Goal: Task Accomplishment & Management: Manage account settings

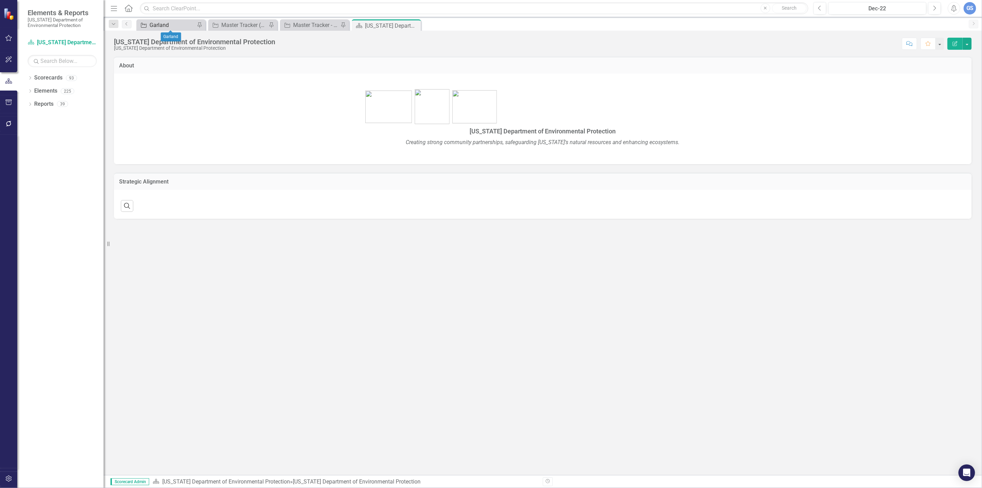
click at [163, 25] on div "Garland" at bounding box center [173, 25] width 46 height 9
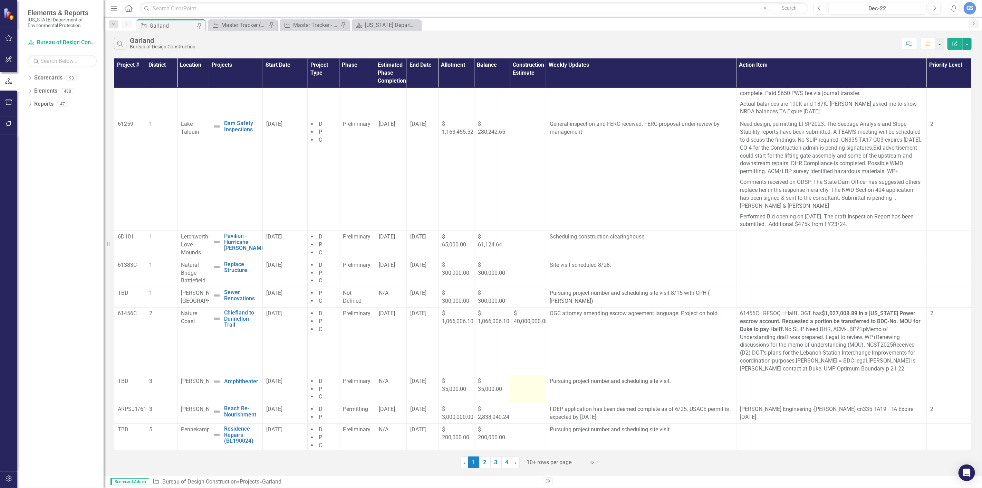
scroll to position [181, 0]
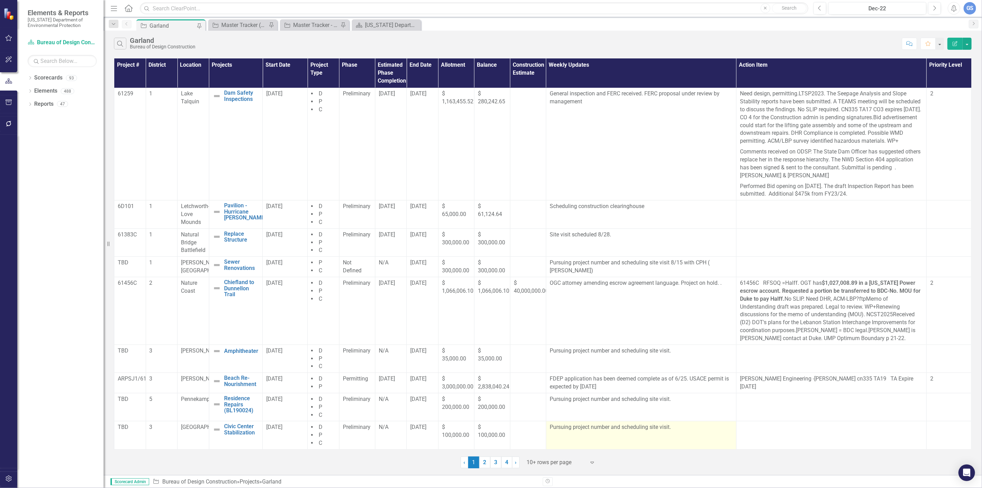
click at [668, 429] on p "Pursuing project number and scheduling site visit." at bounding box center [641, 427] width 183 height 8
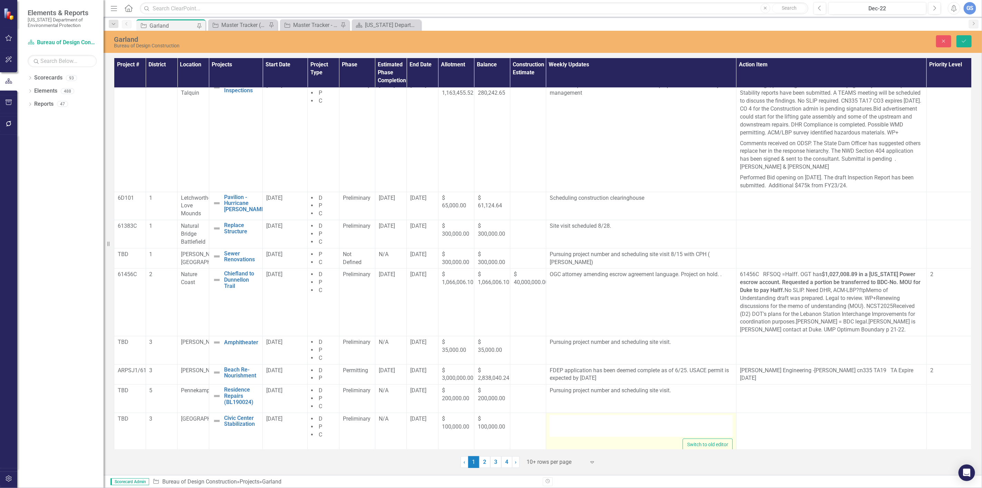
type textarea "<p>Pursuing project number and scheduling site visit.</p>"
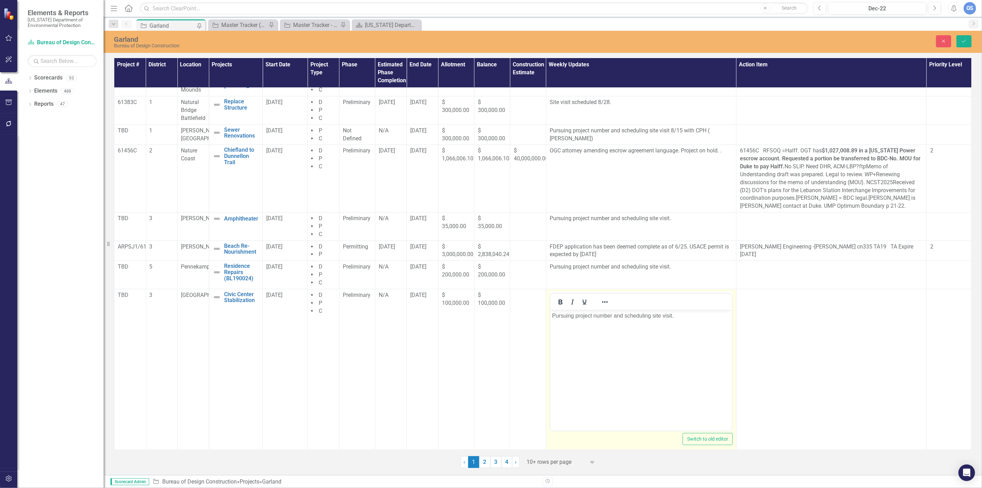
scroll to position [316, 0]
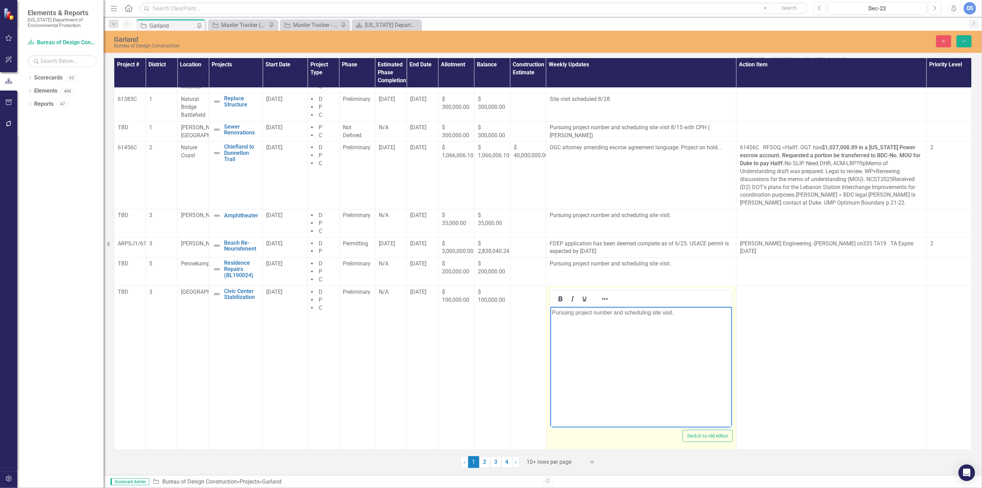
click at [677, 314] on p "Pursuing project number and scheduling site visit." at bounding box center [641, 312] width 178 height 8
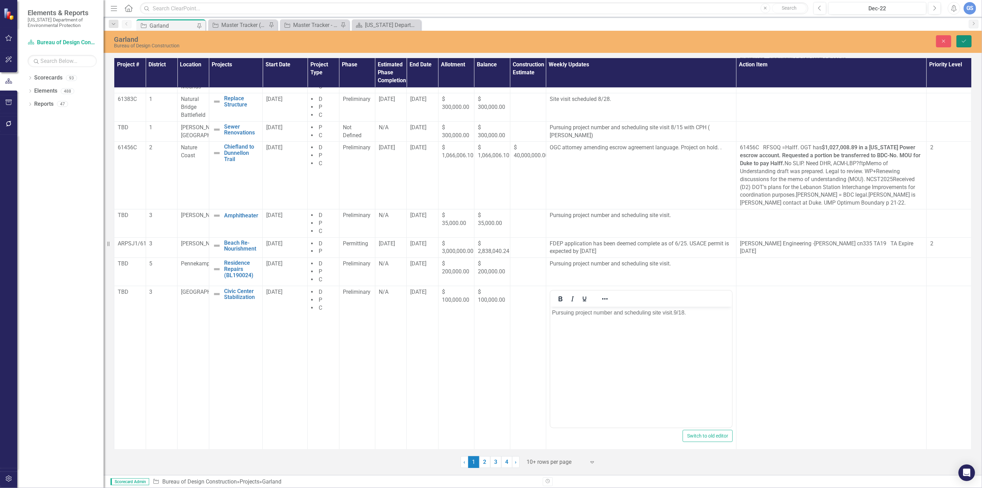
click at [960, 40] on button "Save" at bounding box center [964, 41] width 15 height 12
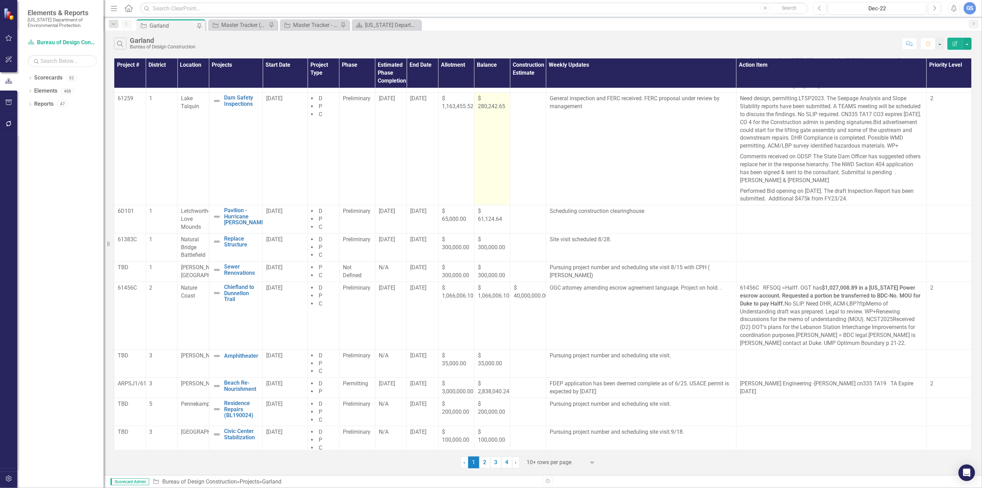
scroll to position [181, 0]
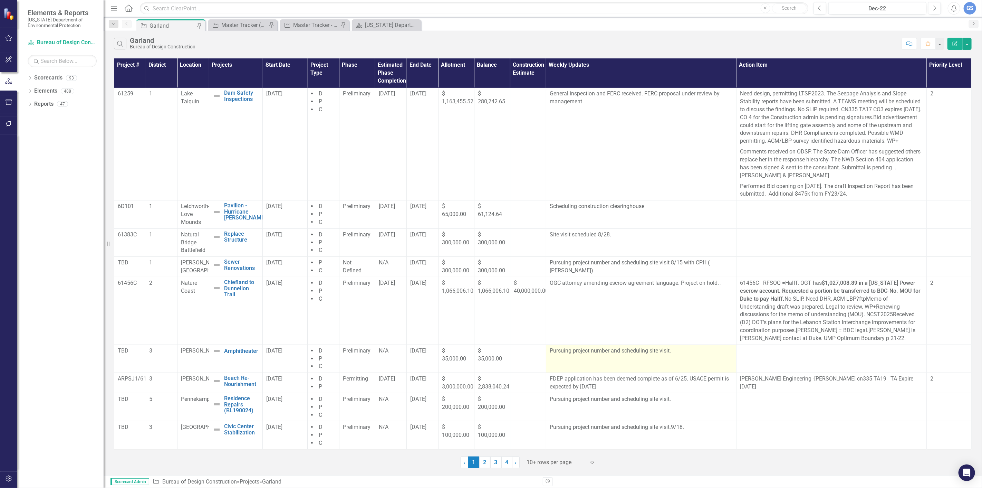
click at [673, 354] on p "Pursuing project number and scheduling site visit." at bounding box center [641, 351] width 183 height 8
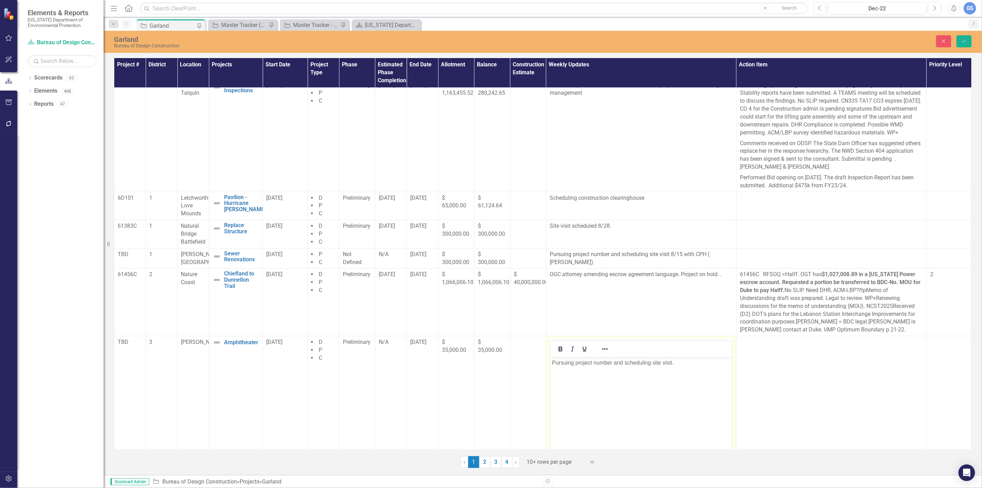
scroll to position [0, 0]
click at [673, 363] on p "Pursuing project number and scheduling site visit." at bounding box center [641, 362] width 178 height 8
click at [959, 39] on button "Save" at bounding box center [964, 41] width 15 height 12
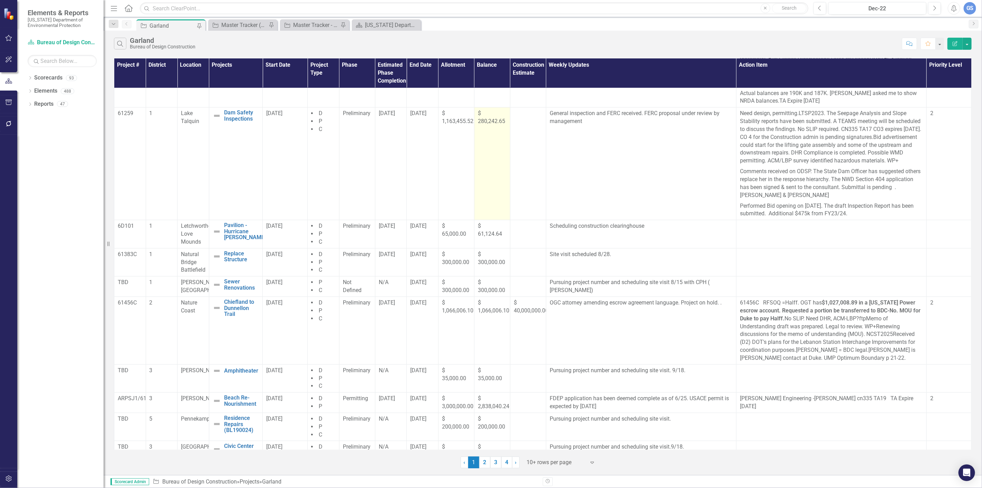
scroll to position [181, 0]
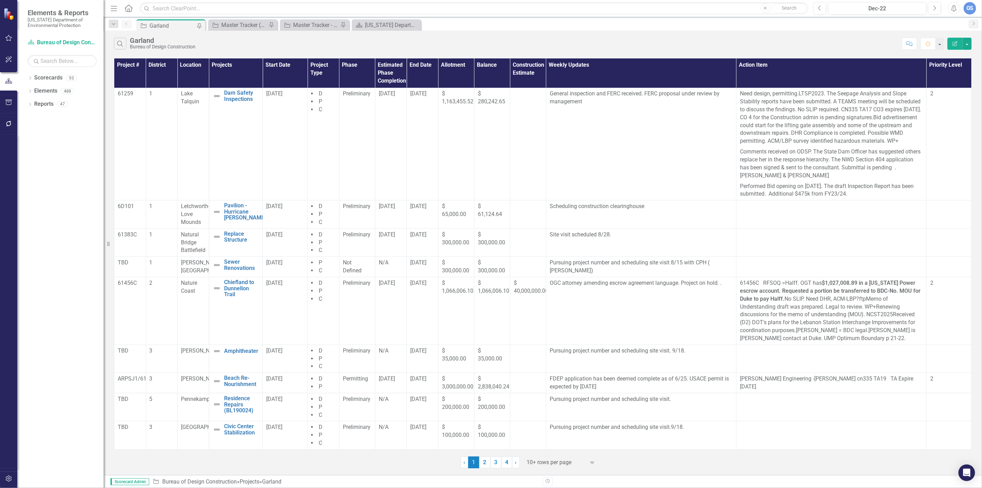
click at [153, 25] on div "Garland" at bounding box center [173, 25] width 46 height 9
click at [178, 28] on div "Garland" at bounding box center [173, 25] width 46 height 9
click at [484, 460] on link "2" at bounding box center [484, 462] width 11 height 12
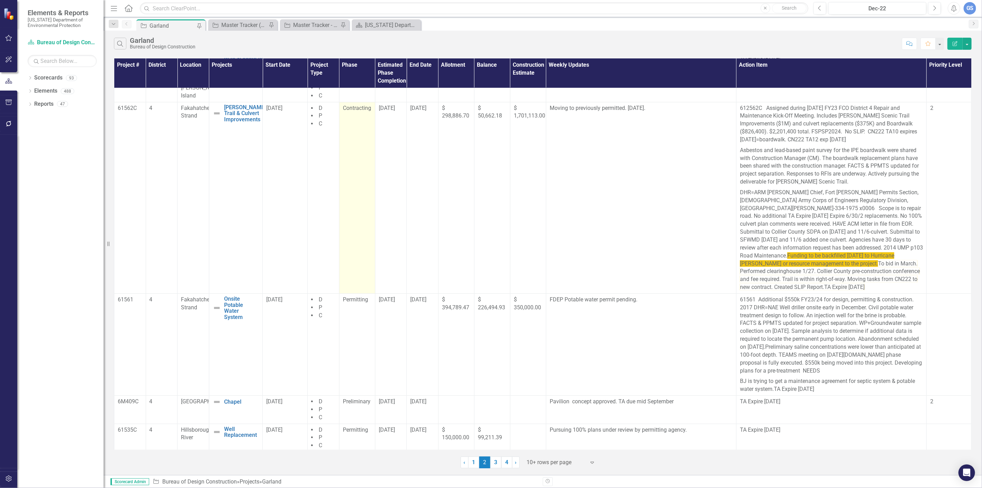
scroll to position [0, 0]
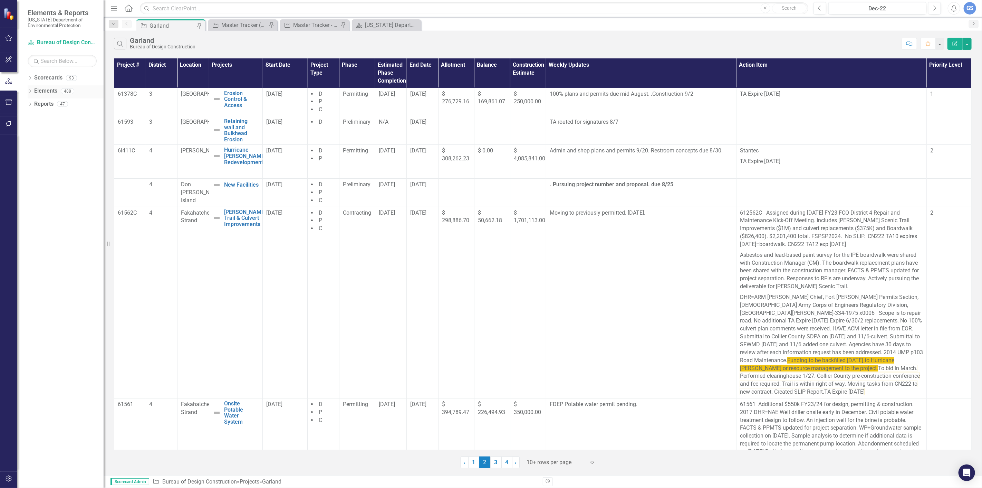
click at [30, 89] on div "Dropdown" at bounding box center [30, 92] width 5 height 6
drag, startPoint x: 33, startPoint y: 128, endPoint x: 36, endPoint y: 142, distance: 14.0
click at [36, 142] on div "Dropdown Document Documents 3 Stantec Consulting Services A.D. Morgan CN23457 D…" at bounding box center [60, 130] width 86 height 65
click at [26, 142] on icon "Dropdown" at bounding box center [23, 144] width 5 height 4
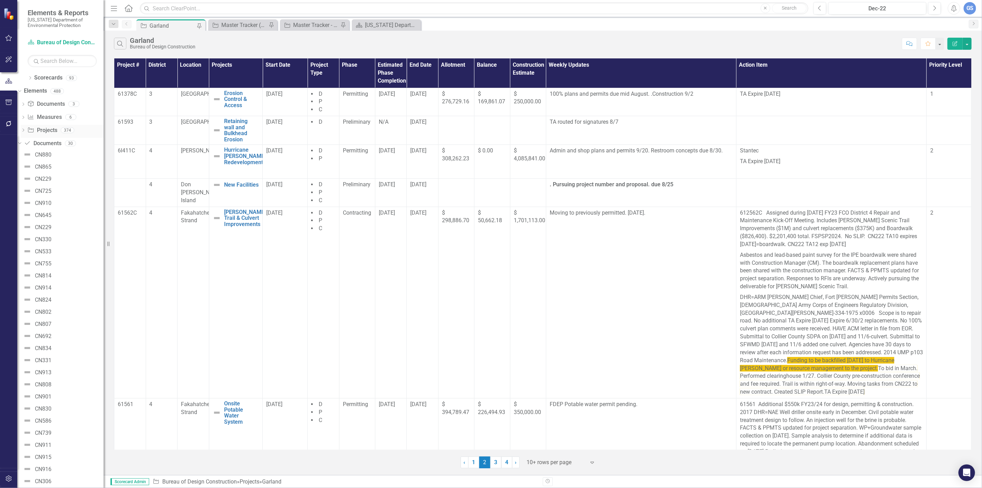
click at [33, 126] on div "Dropdown Project Projects 374" at bounding box center [62, 131] width 83 height 13
click at [26, 129] on icon "Dropdown" at bounding box center [23, 131] width 5 height 4
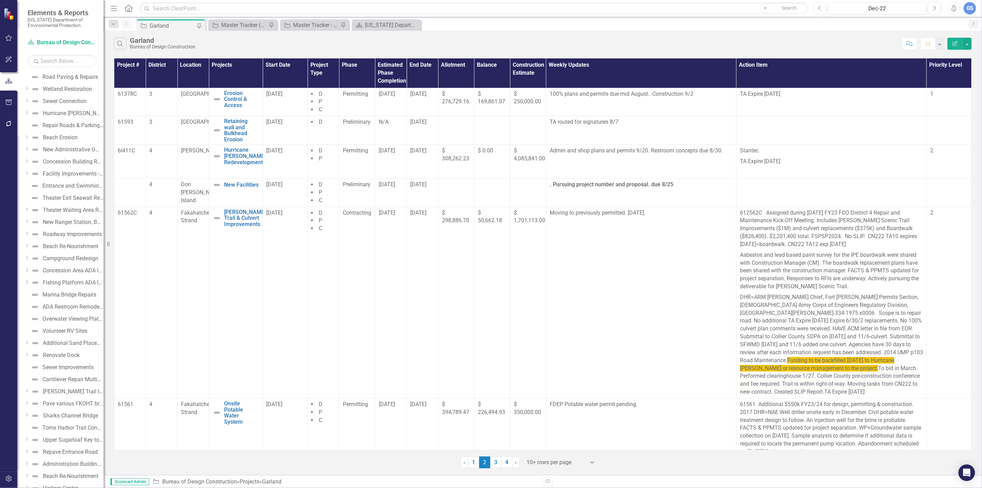
scroll to position [2494, 0]
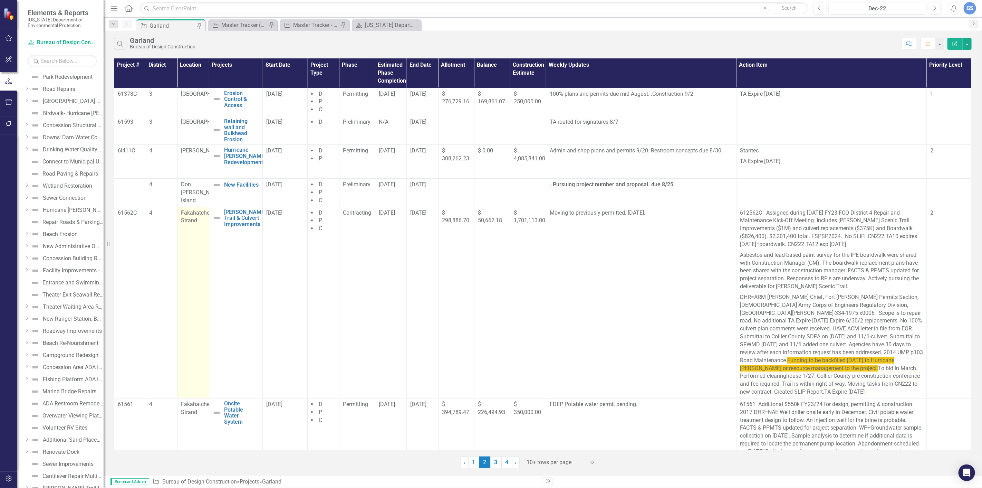
click at [188, 214] on span "Fakahatchee Strand" at bounding box center [196, 216] width 31 height 15
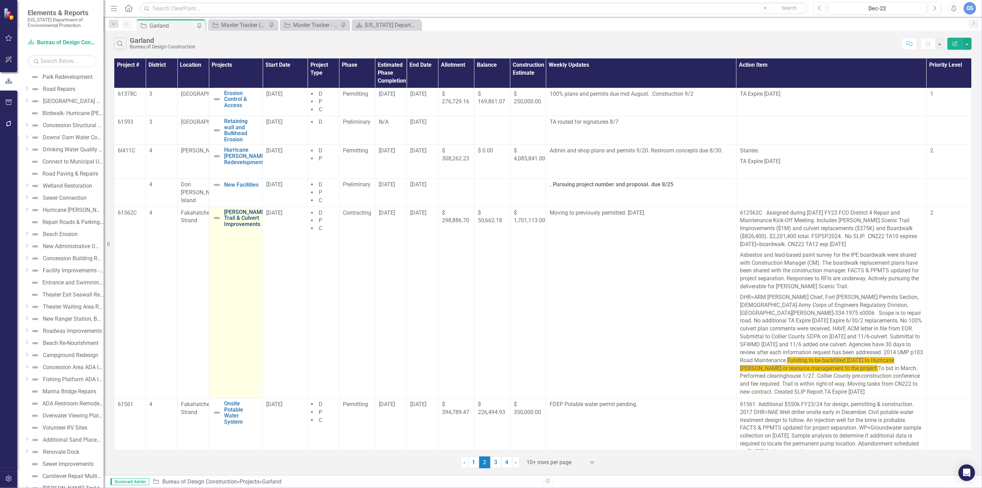
click at [241, 219] on link "[PERSON_NAME]'s Trail & Culvert Improvements" at bounding box center [246, 218] width 45 height 18
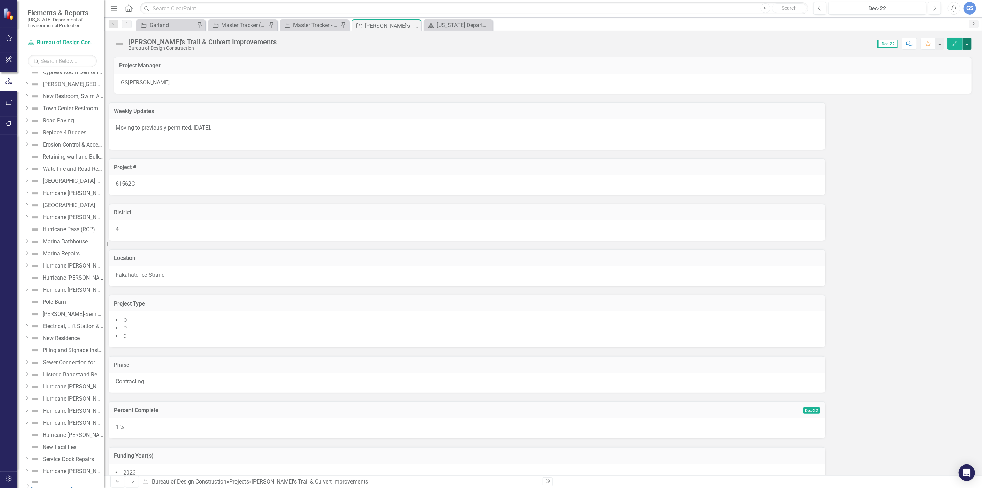
click at [966, 44] on button "button" at bounding box center [967, 44] width 9 height 12
click at [914, 55] on link "Edit Edit Project" at bounding box center [929, 56] width 84 height 13
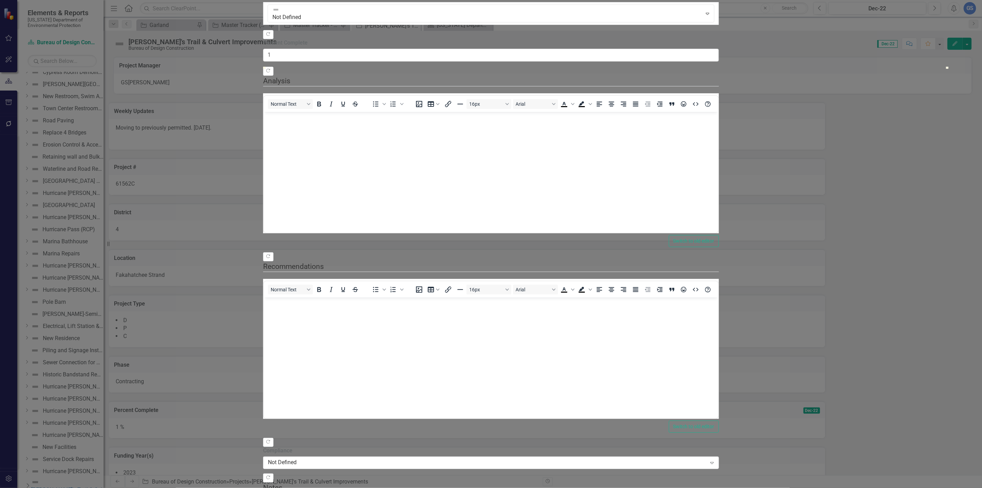
scroll to position [429, 0]
click at [718, 188] on body "Rich Text Area. Press ALT-0 for help." at bounding box center [491, 164] width 454 height 104
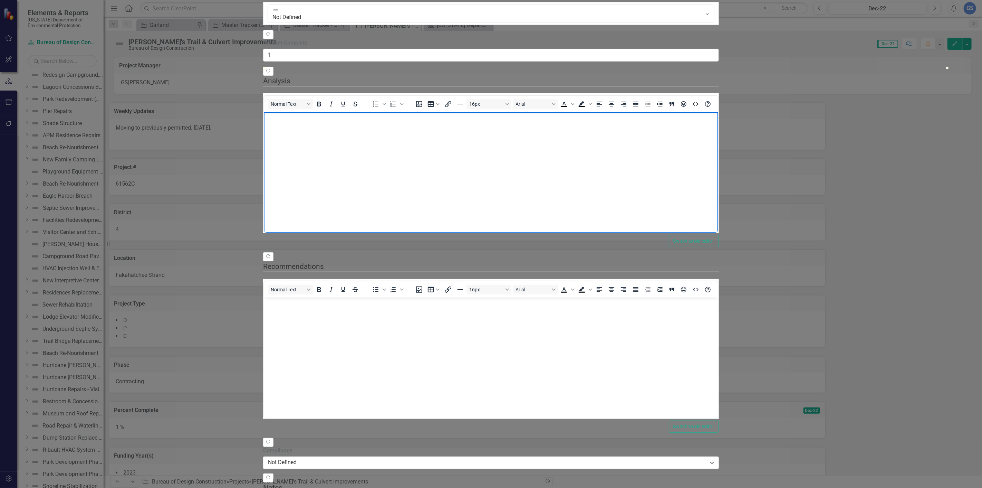
scroll to position [0, 0]
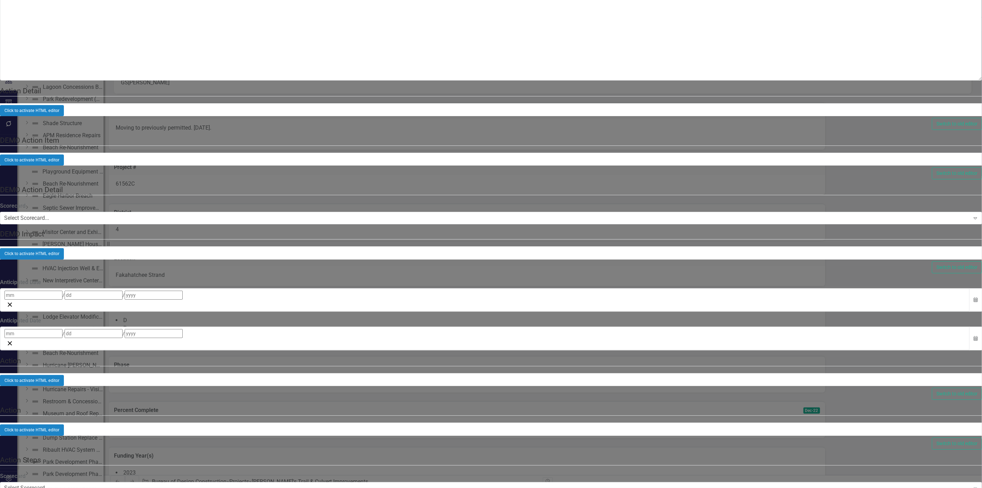
scroll to position [1727, 0]
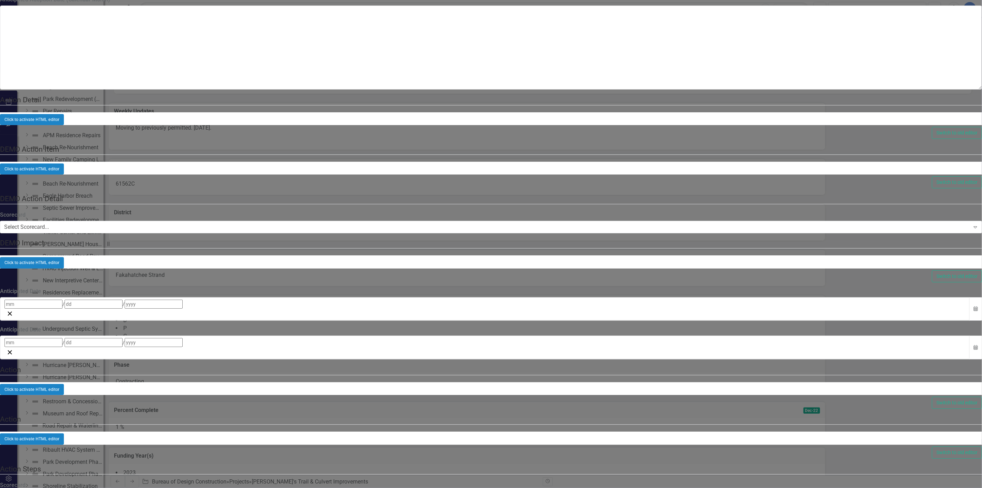
scroll to position [5793, 0]
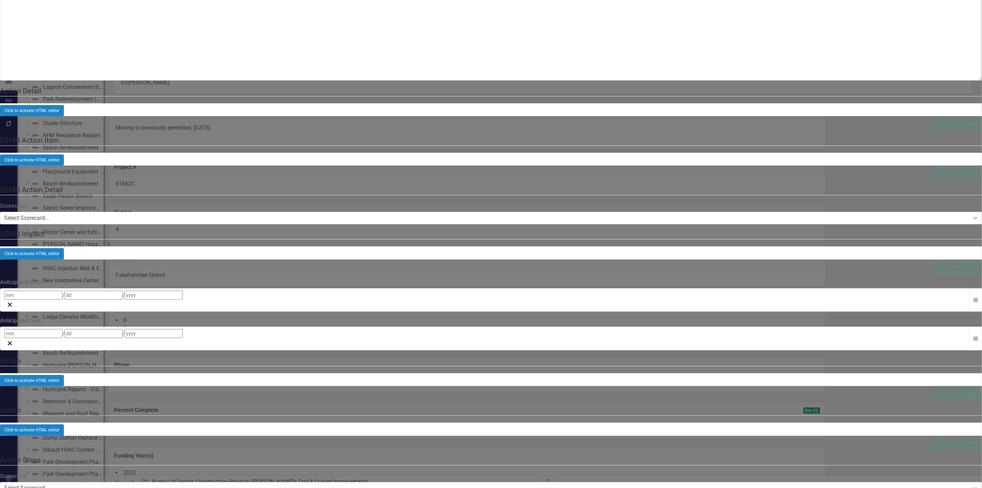
checkbox input "true"
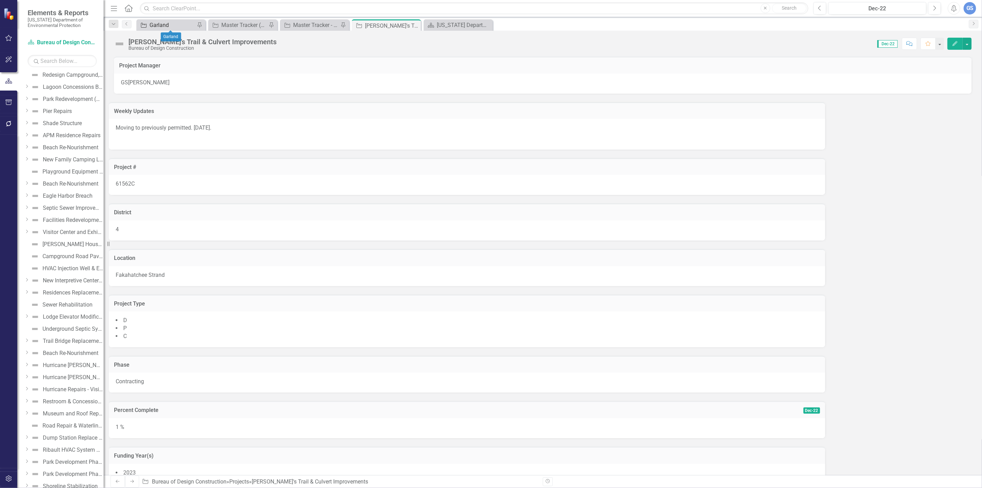
click at [168, 23] on div "Garland" at bounding box center [173, 25] width 46 height 9
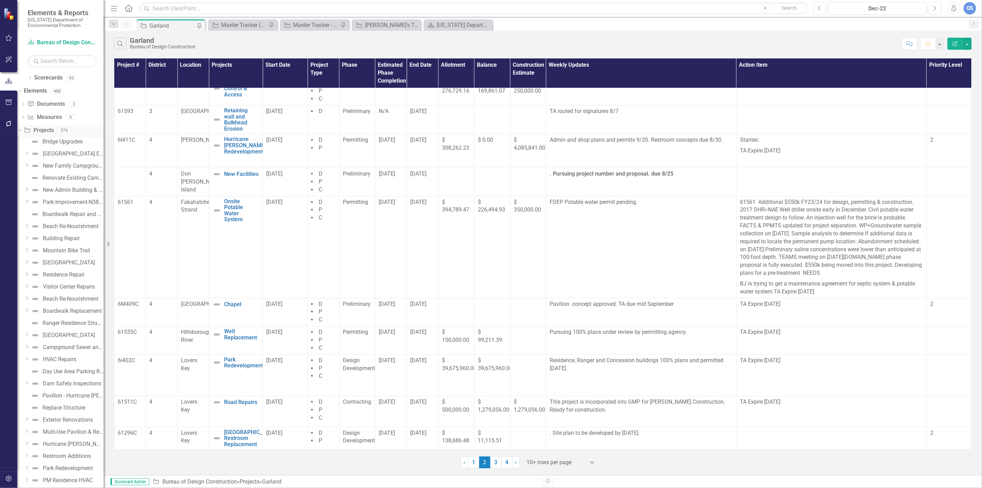
click at [36, 133] on div "Dropdown Project Projects 374" at bounding box center [60, 131] width 86 height 13
click at [21, 129] on icon "Dropdown" at bounding box center [19, 129] width 4 height 5
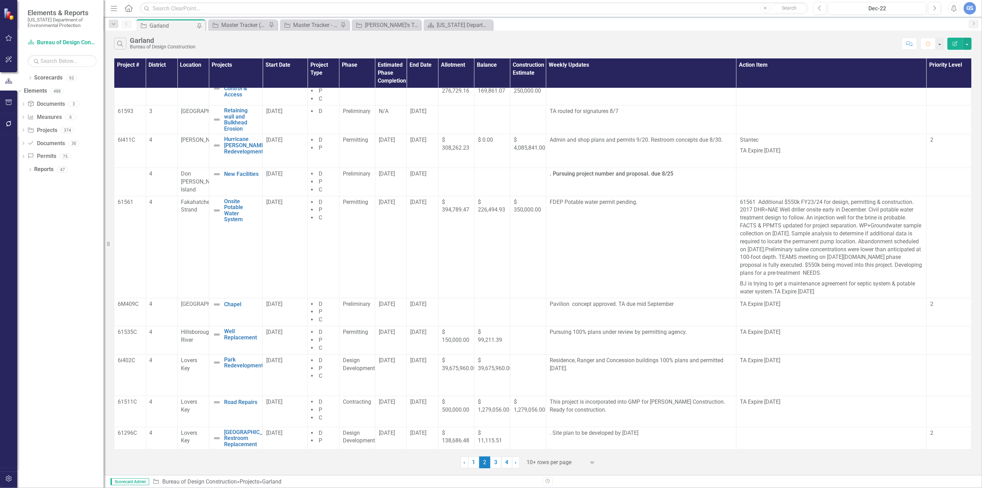
click at [25, 169] on div "Dropdown Scorecards 93 Dropdown Florida Department of Environmental Protection …" at bounding box center [60, 279] width 86 height 415
click at [30, 171] on icon at bounding box center [30, 169] width 2 height 3
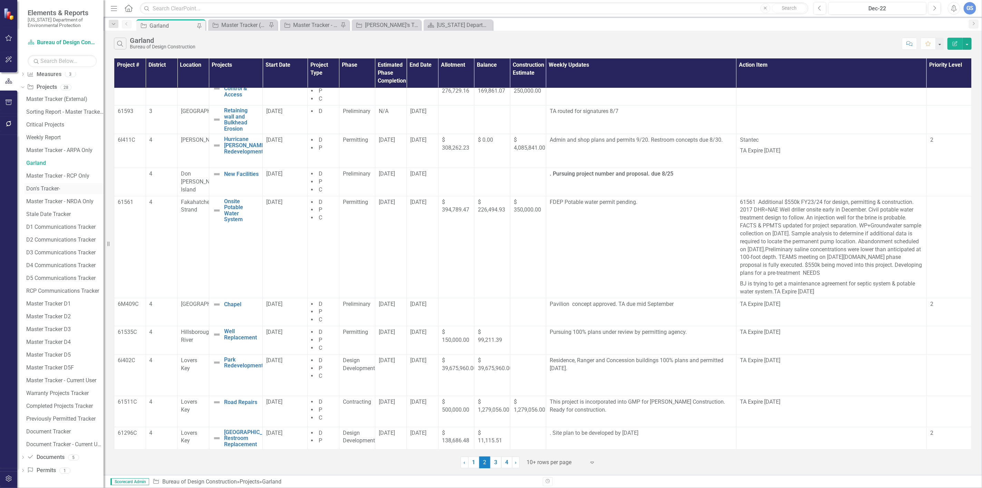
scroll to position [147, 0]
click at [57, 415] on div "Previously Permitted Tracker" at bounding box center [64, 418] width 77 height 6
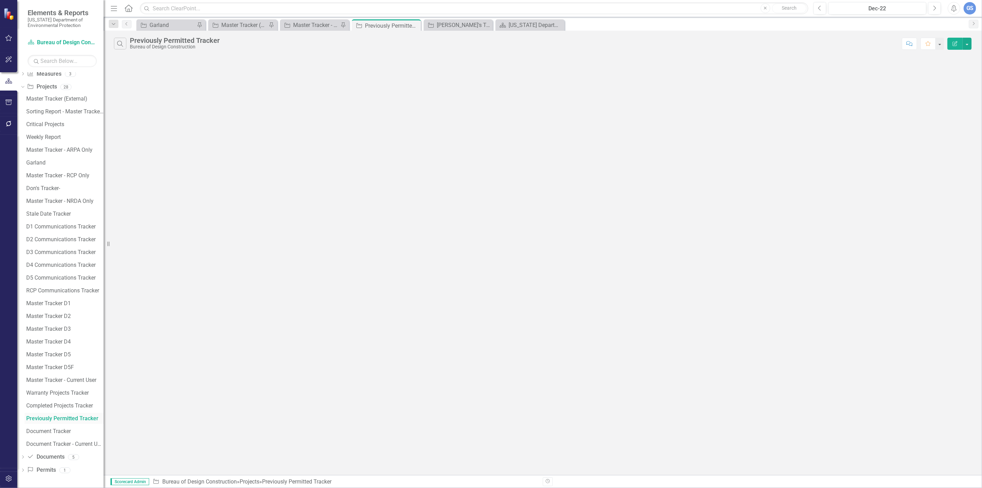
scroll to position [83, 0]
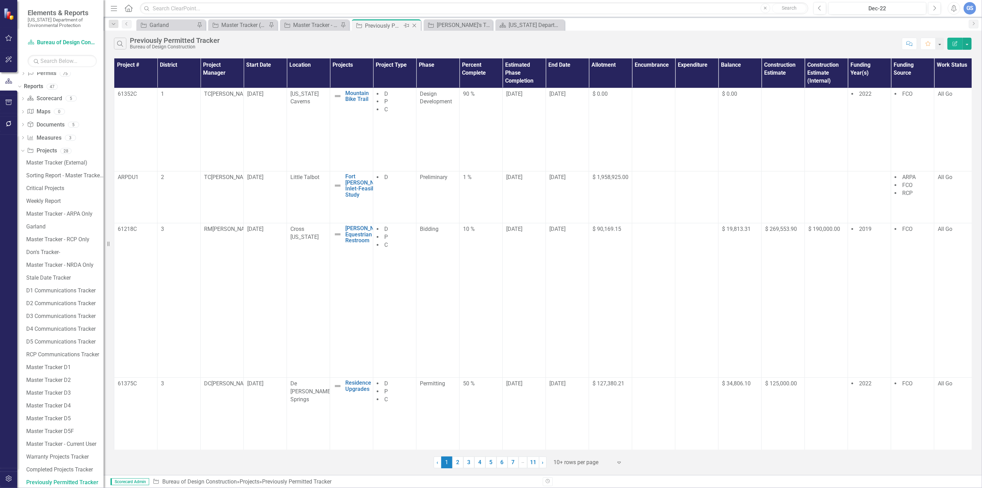
click at [407, 26] on icon "Pin" at bounding box center [407, 25] width 6 height 7
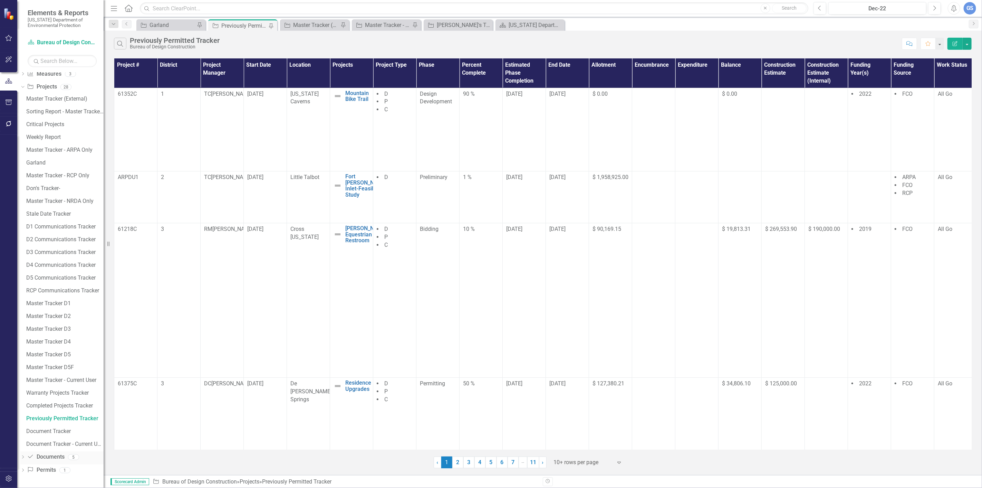
click at [25, 456] on icon "Dropdown" at bounding box center [22, 457] width 5 height 4
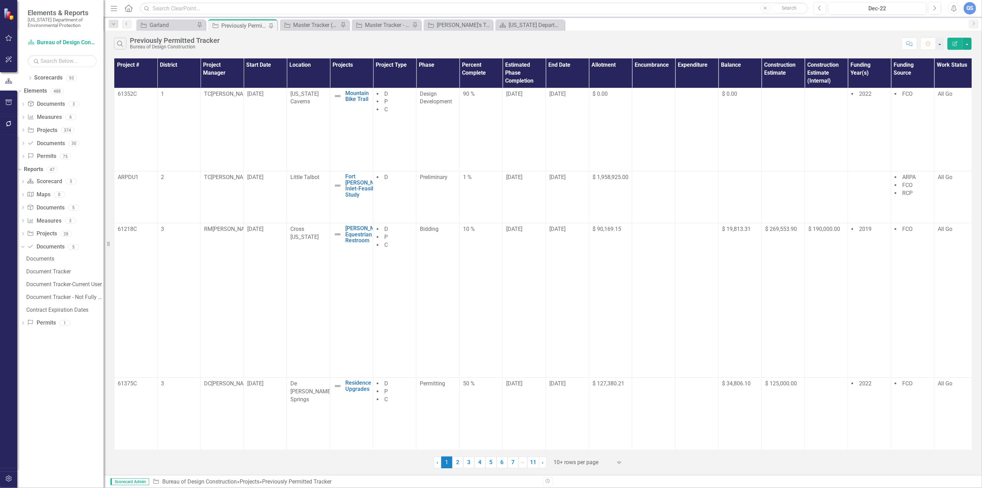
scroll to position [0, 0]
click at [61, 273] on div "Document Tracker" at bounding box center [64, 271] width 77 height 6
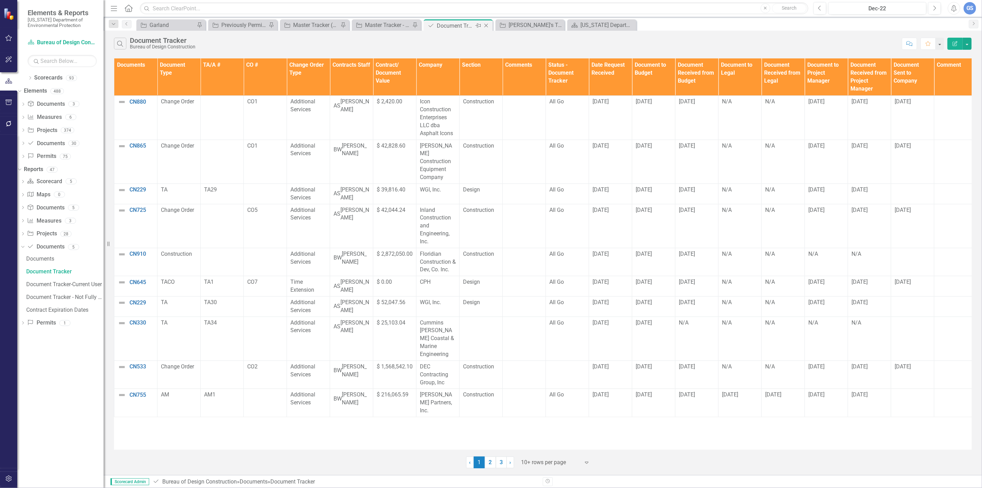
click at [479, 25] on icon "Pin" at bounding box center [478, 25] width 6 height 7
click at [25, 209] on icon "Dropdown" at bounding box center [22, 208] width 5 height 4
click at [24, 208] on icon at bounding box center [22, 207] width 3 height 2
click at [26, 105] on icon "Dropdown" at bounding box center [23, 105] width 5 height 4
click at [21, 103] on icon "Dropdown" at bounding box center [19, 103] width 4 height 5
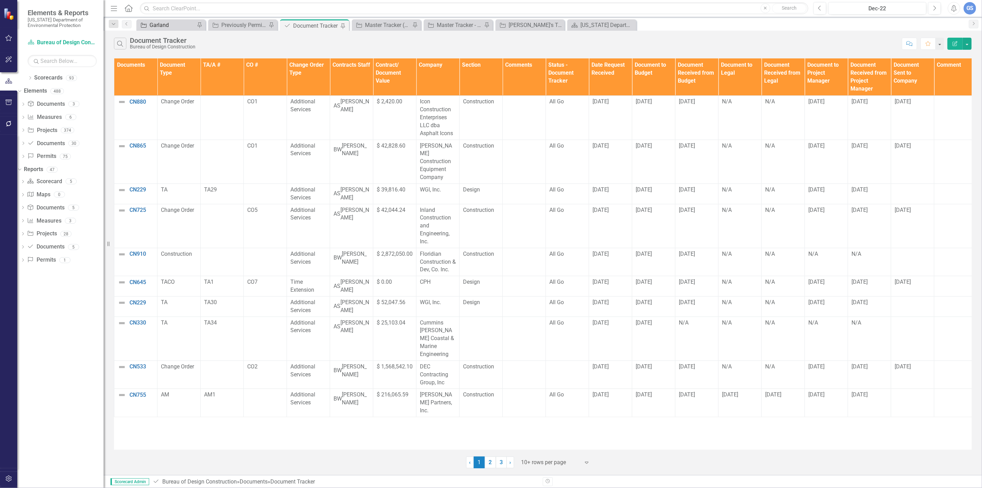
click at [174, 26] on div "Garland" at bounding box center [173, 25] width 46 height 9
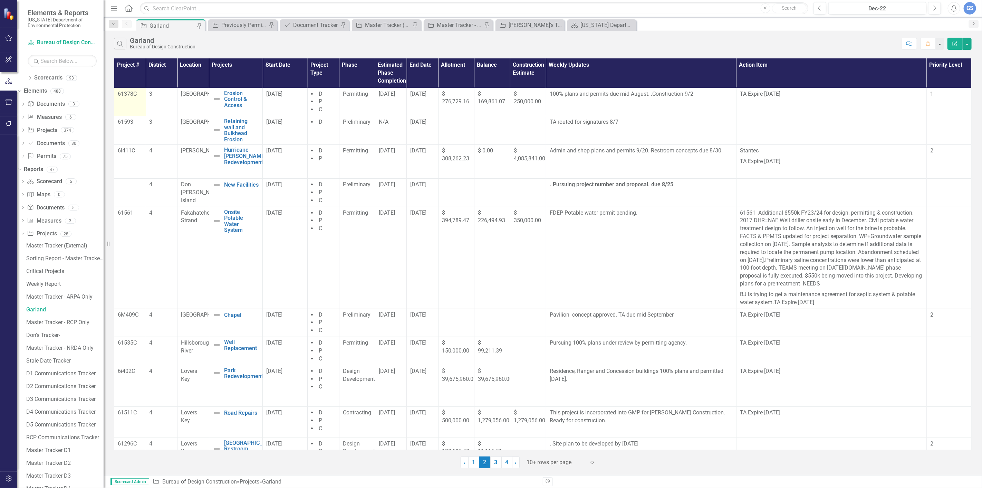
click at [129, 104] on td "61378C" at bounding box center [130, 102] width 32 height 28
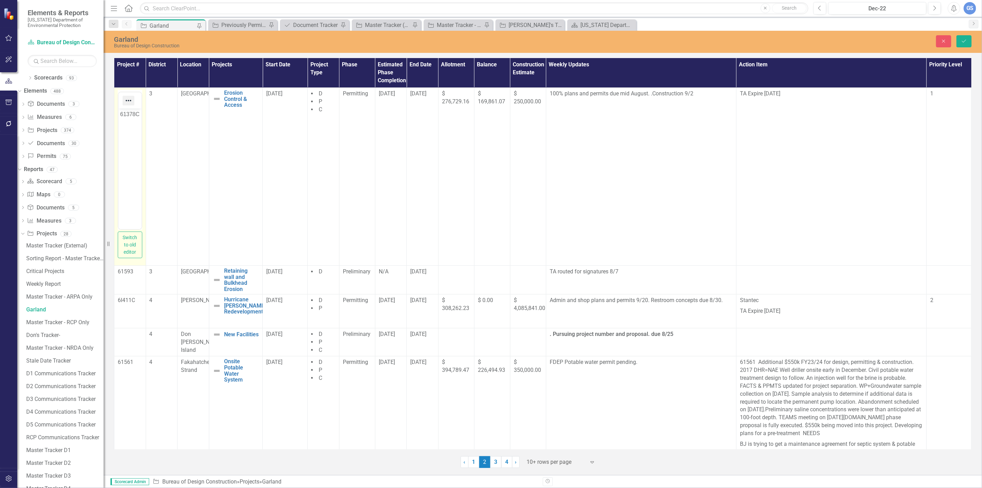
click at [128, 100] on icon "Reveal or hide additional toolbar items" at bounding box center [129, 100] width 6 height 1
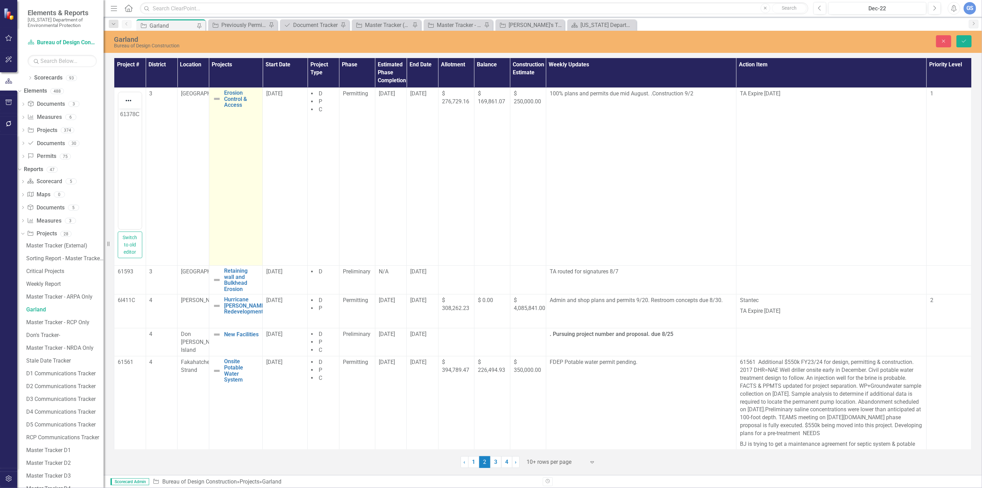
click at [230, 118] on td "Erosion Control & Access Edit Edit Project Link Open Element" at bounding box center [236, 176] width 54 height 178
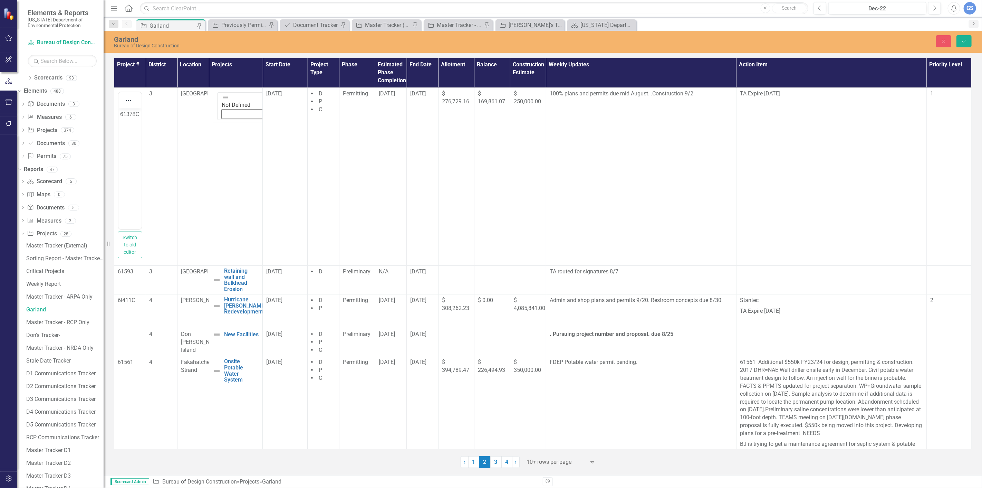
click at [230, 67] on th "Projects" at bounding box center [236, 72] width 54 height 29
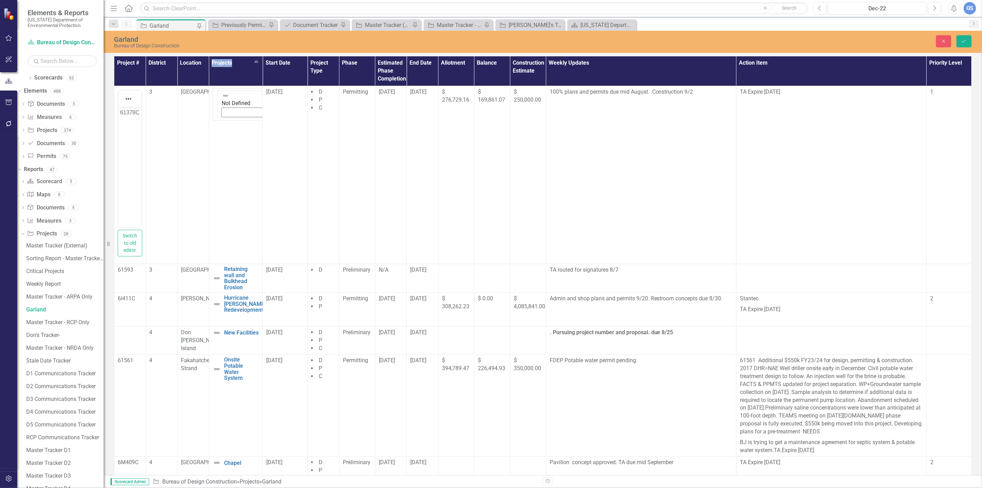
click at [230, 67] on th "Projects Sort Ascending" at bounding box center [236, 70] width 54 height 29
click at [230, 67] on th "Projects Sort Descending" at bounding box center [236, 70] width 54 height 29
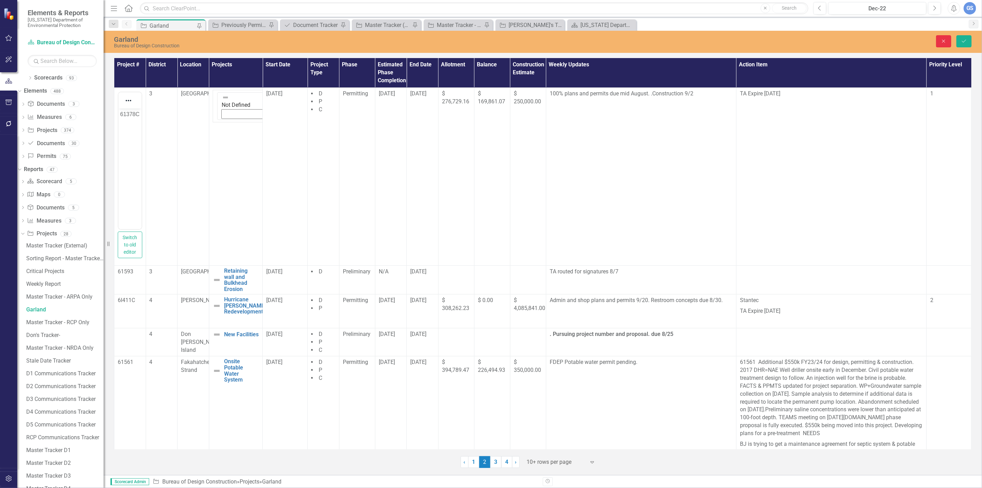
click at [941, 41] on icon "Close" at bounding box center [944, 41] width 6 height 5
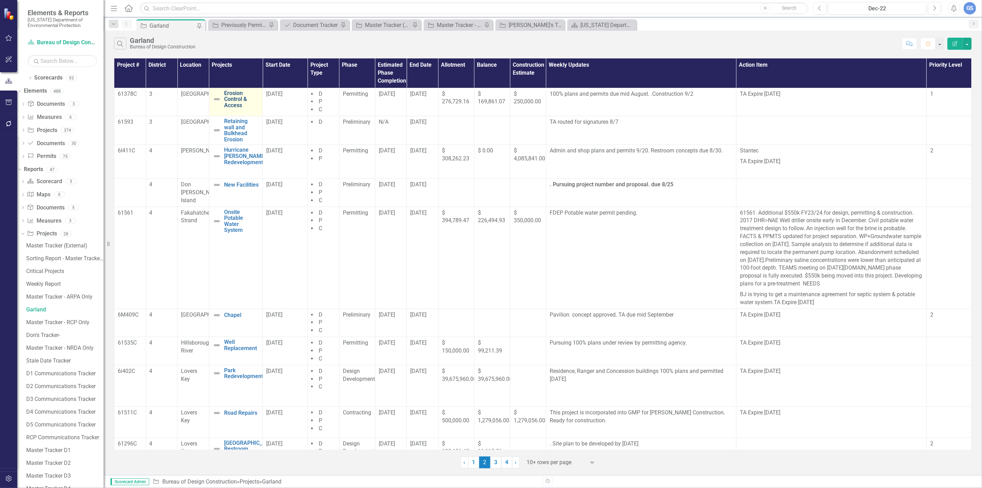
click at [238, 106] on link "Erosion Control & Access" at bounding box center [241, 99] width 35 height 18
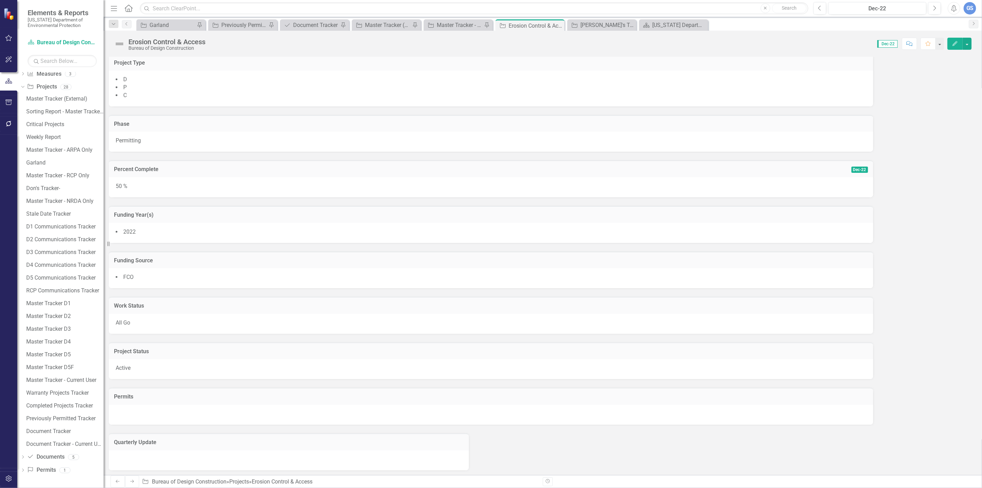
scroll to position [230, 0]
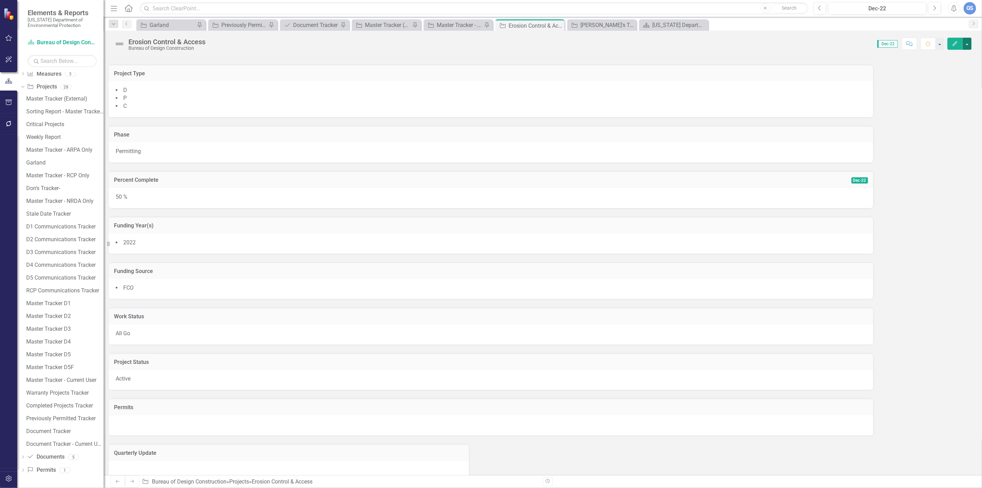
click at [968, 44] on button "button" at bounding box center [967, 44] width 9 height 12
click at [928, 57] on link "Edit Edit Project" at bounding box center [929, 56] width 84 height 13
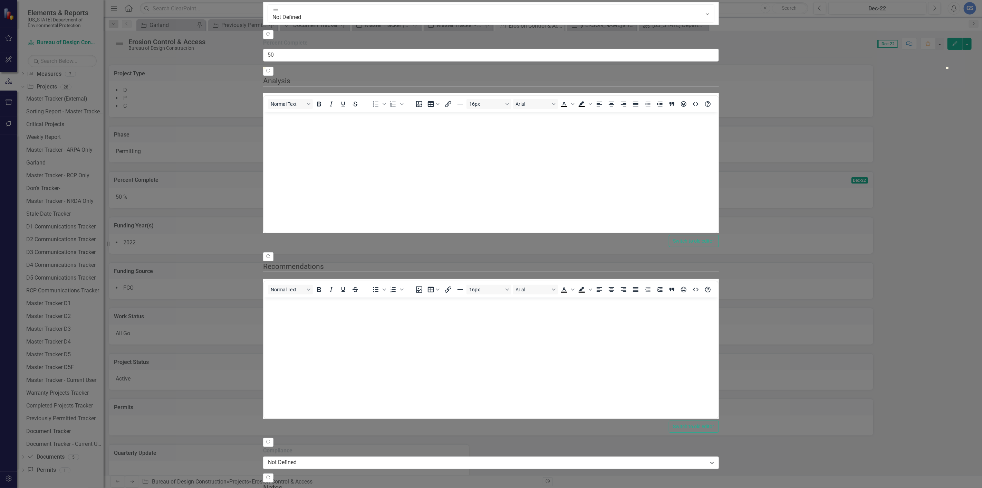
scroll to position [0, 0]
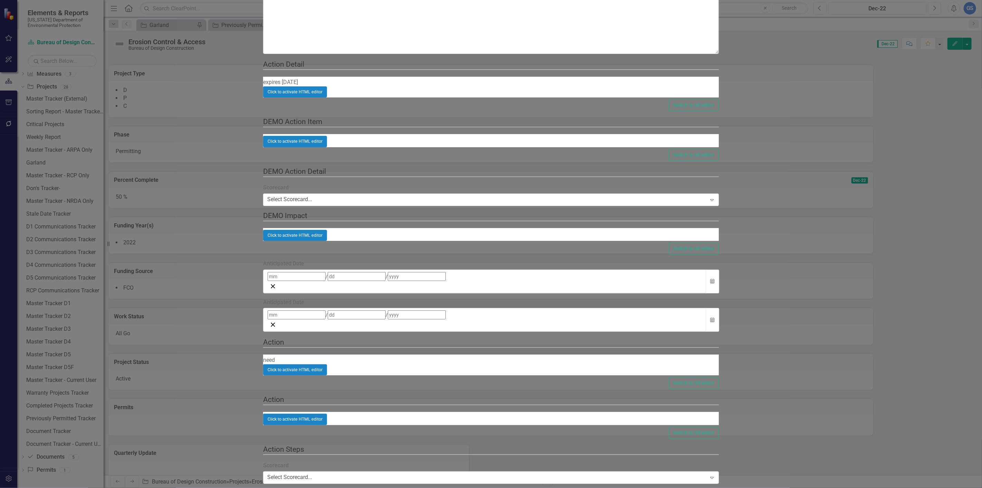
checkbox input "false"
type input "https://"
checkbox input "false"
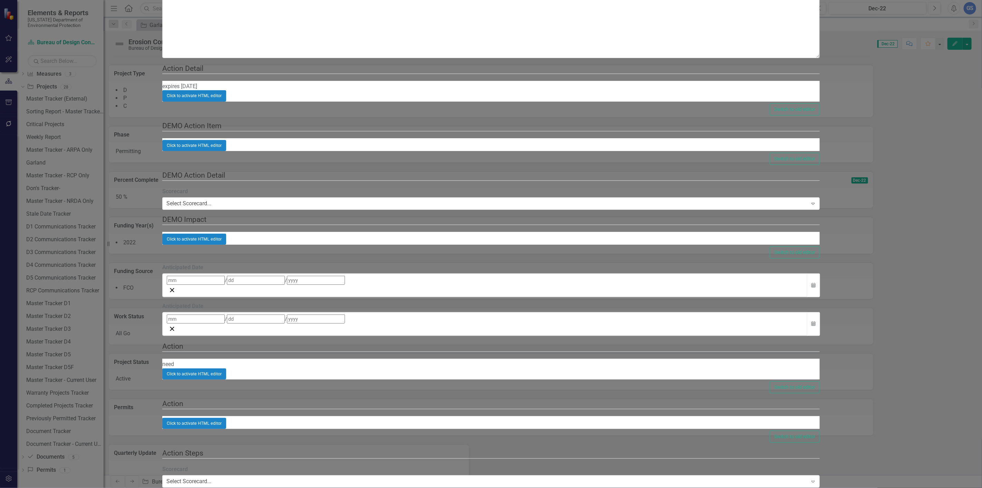
scroll to position [5610, 0]
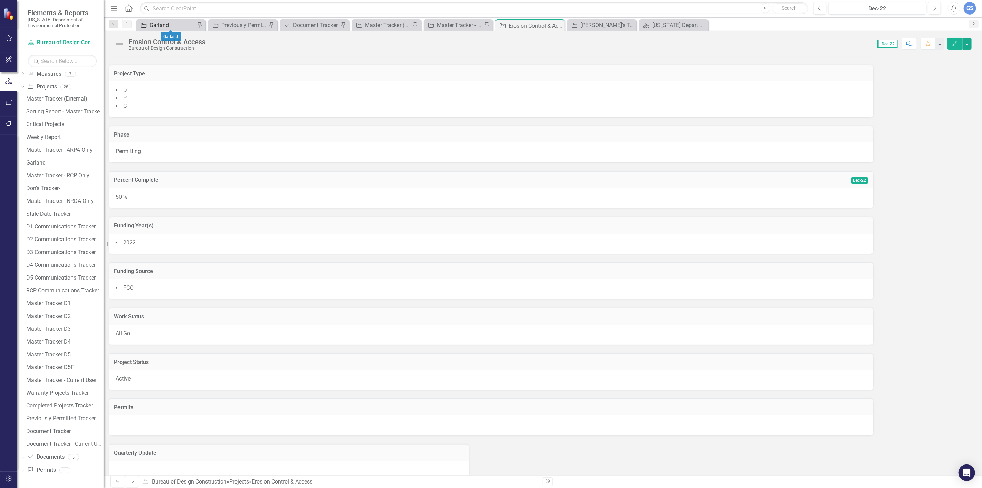
click at [166, 26] on div "Garland" at bounding box center [173, 25] width 46 height 9
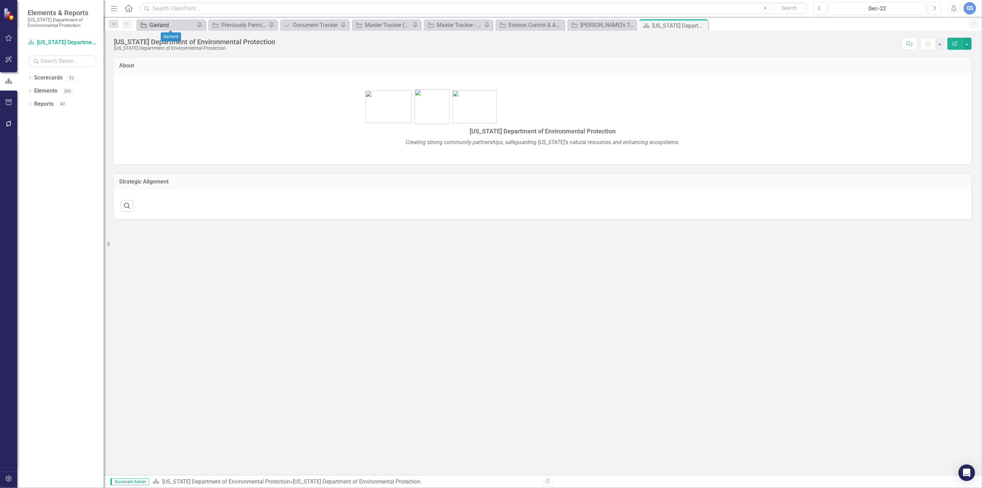
click at [173, 22] on div "Garland" at bounding box center [173, 25] width 46 height 9
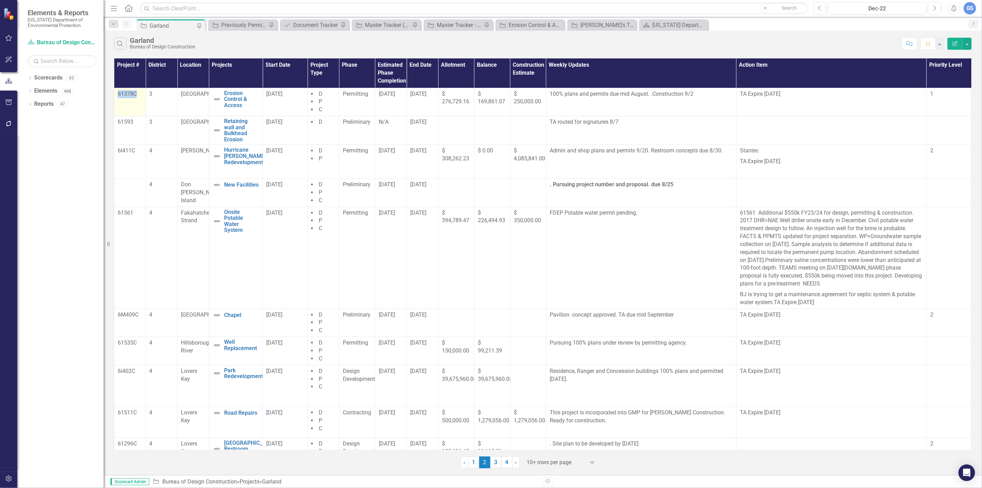
drag, startPoint x: 136, startPoint y: 93, endPoint x: 115, endPoint y: 93, distance: 21.1
click at [115, 93] on td "61378C" at bounding box center [130, 102] width 32 height 28
copy p "61378C"
click at [180, 93] on td "[GEOGRAPHIC_DATA]" at bounding box center [193, 102] width 32 height 28
drag, startPoint x: 181, startPoint y: 94, endPoint x: 196, endPoint y: 101, distance: 16.1
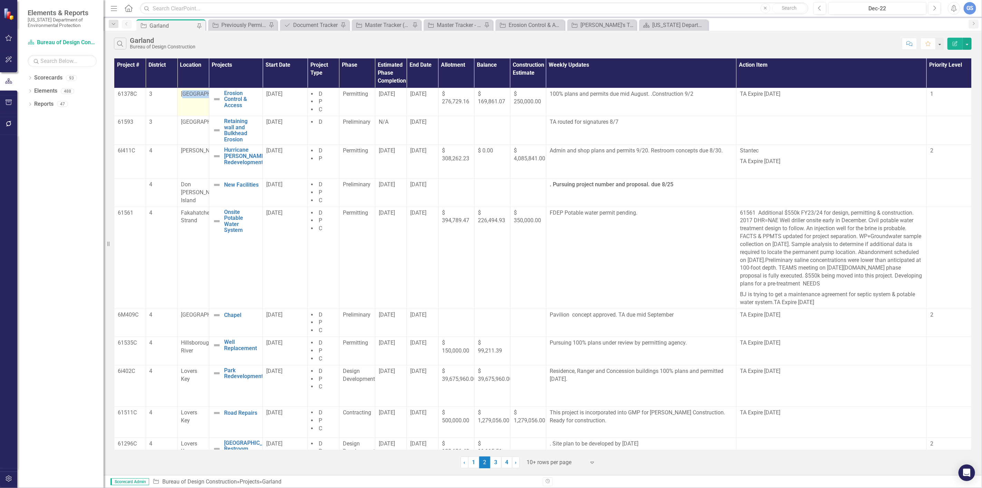
click at [196, 97] on span "[GEOGRAPHIC_DATA]" at bounding box center [207, 93] width 52 height 7
copy span "Wekiwa Spring"
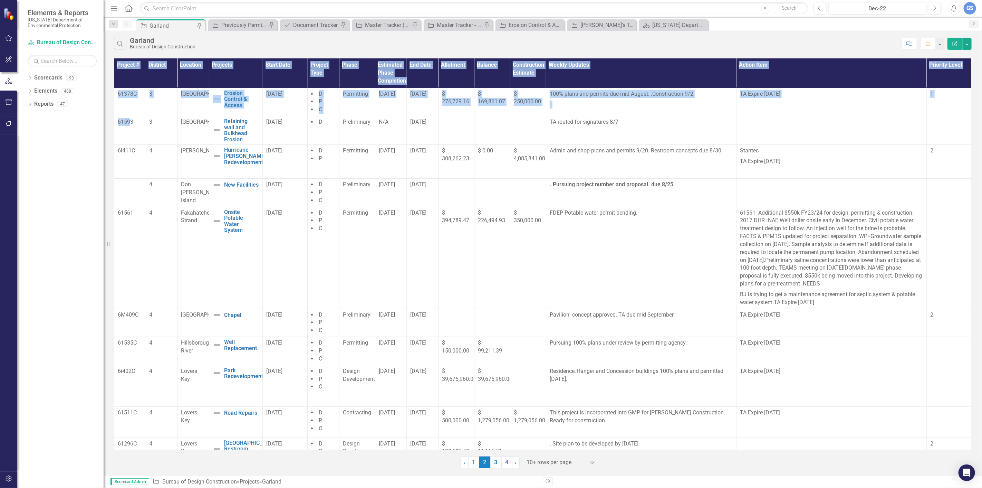
drag, startPoint x: 132, startPoint y: 121, endPoint x: 113, endPoint y: 121, distance: 19.0
click at [113, 121] on div "Project # District Location Projects Start Date Project Type Phase Estimated Ph…" at bounding box center [543, 262] width 878 height 411
click at [126, 120] on p "61593" at bounding box center [130, 122] width 25 height 8
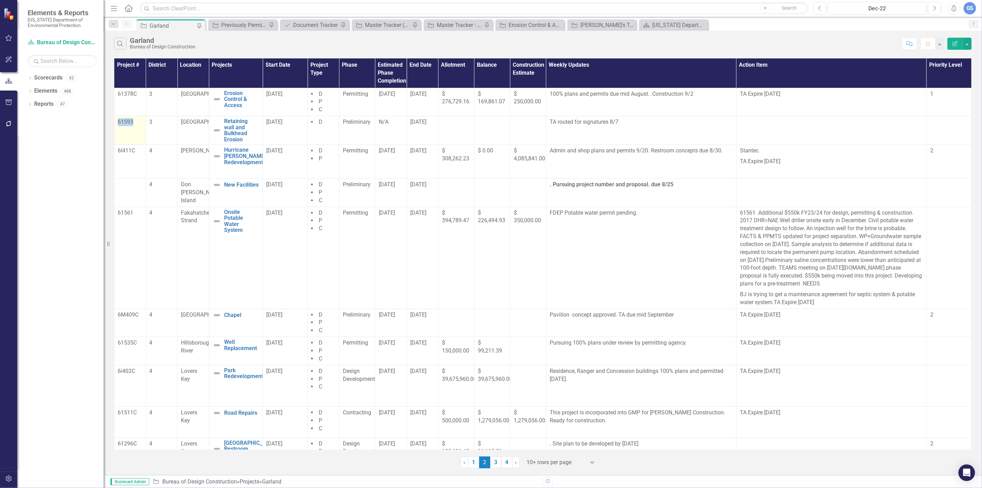
drag, startPoint x: 118, startPoint y: 121, endPoint x: 132, endPoint y: 122, distance: 13.8
click at [132, 122] on p "61593" at bounding box center [130, 122] width 25 height 8
copy p "61593"
click at [147, 153] on td "4" at bounding box center [162, 162] width 32 height 34
drag, startPoint x: 133, startPoint y: 150, endPoint x: 119, endPoint y: 151, distance: 14.2
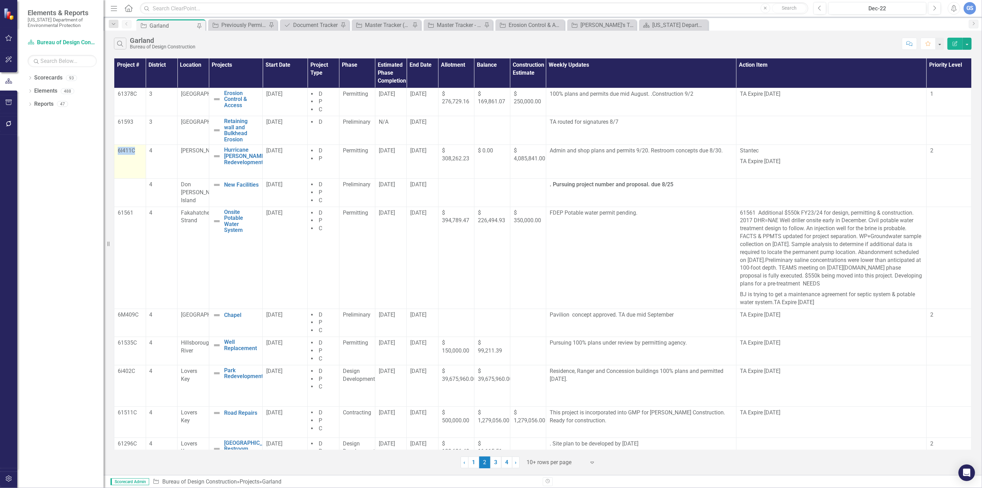
click at [119, 151] on p "6I411C" at bounding box center [130, 151] width 25 height 8
copy p "6I411C"
drag, startPoint x: 181, startPoint y: 151, endPoint x: 195, endPoint y: 158, distance: 16.4
click at [195, 154] on span "[PERSON_NAME]" at bounding box center [201, 150] width 41 height 7
copy span "[PERSON_NAME]"
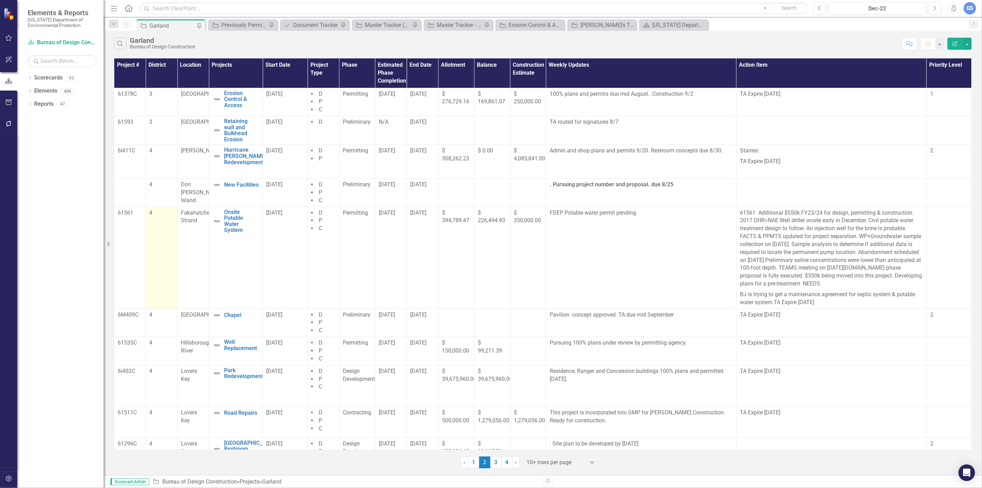
click at [157, 209] on td "4" at bounding box center [162, 257] width 32 height 102
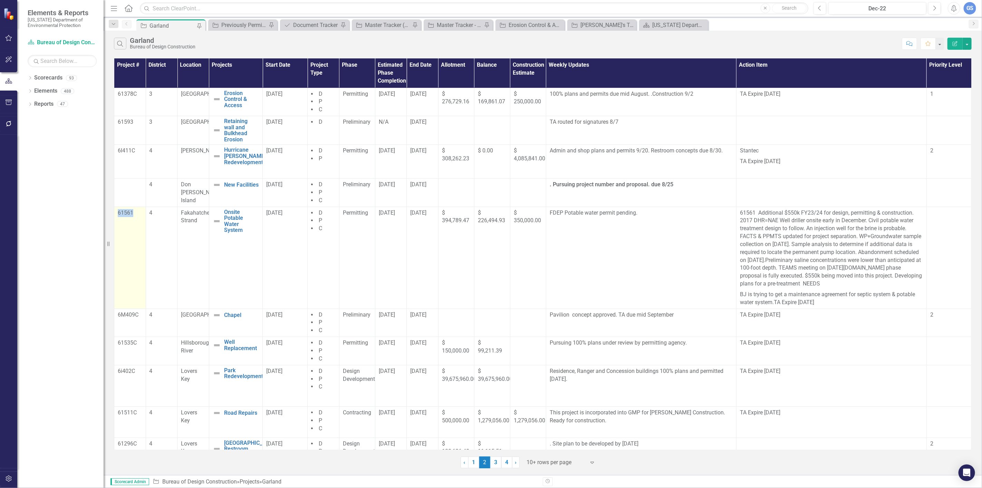
drag, startPoint x: 119, startPoint y: 211, endPoint x: 135, endPoint y: 214, distance: 16.5
click at [135, 214] on p "61561" at bounding box center [130, 213] width 25 height 8
copy p "61561"
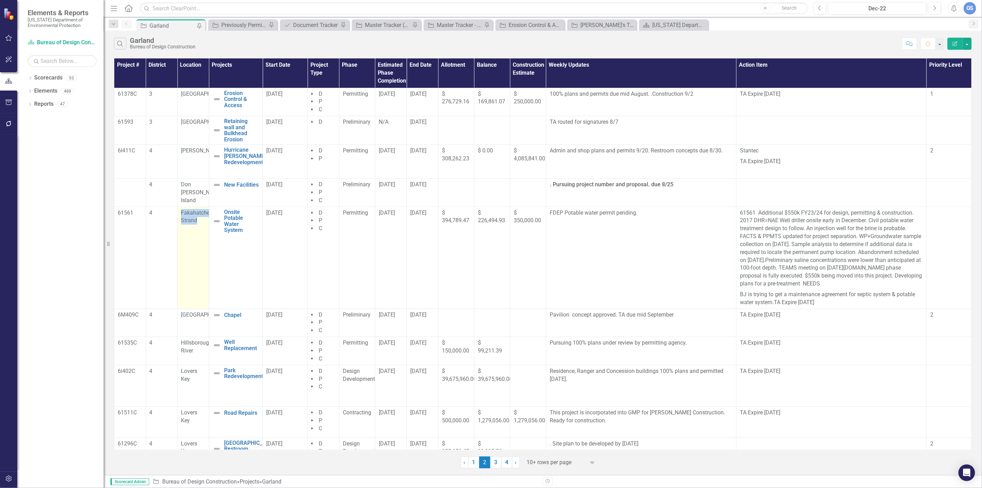
drag, startPoint x: 182, startPoint y: 212, endPoint x: 199, endPoint y: 222, distance: 19.2
click at [199, 224] on div "Fakahatchee Strand" at bounding box center [193, 217] width 25 height 16
copy span "Fakahatchee Strand"
click at [167, 225] on td "4" at bounding box center [162, 257] width 32 height 102
click at [117, 314] on td "6M409C" at bounding box center [130, 322] width 32 height 28
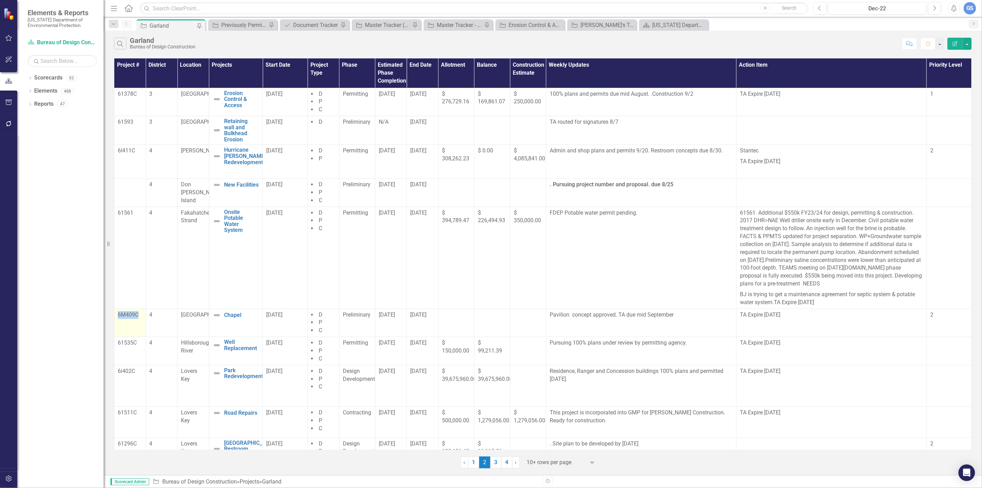
drag, startPoint x: 137, startPoint y: 313, endPoint x: 115, endPoint y: 315, distance: 21.9
click at [115, 315] on td "6M409C" at bounding box center [130, 322] width 32 height 28
copy p "6M409C"
click at [177, 312] on td "[GEOGRAPHIC_DATA]" at bounding box center [193, 322] width 32 height 28
drag, startPoint x: 181, startPoint y: 314, endPoint x: 191, endPoint y: 315, distance: 10.5
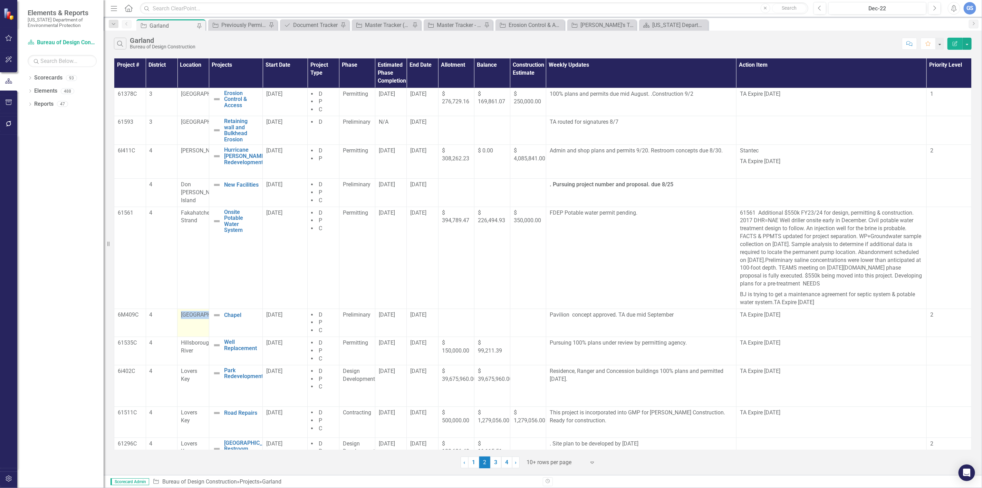
click at [194, 318] on span "[GEOGRAPHIC_DATA]" at bounding box center [207, 314] width 52 height 7
copy span "[PERSON_NAME]"
click at [224, 330] on td "Chapel Edit Edit Project Link Open Element" at bounding box center [236, 322] width 54 height 28
drag, startPoint x: 118, startPoint y: 343, endPoint x: 137, endPoint y: 344, distance: 19.4
click at [137, 344] on p "61535C" at bounding box center [130, 343] width 25 height 8
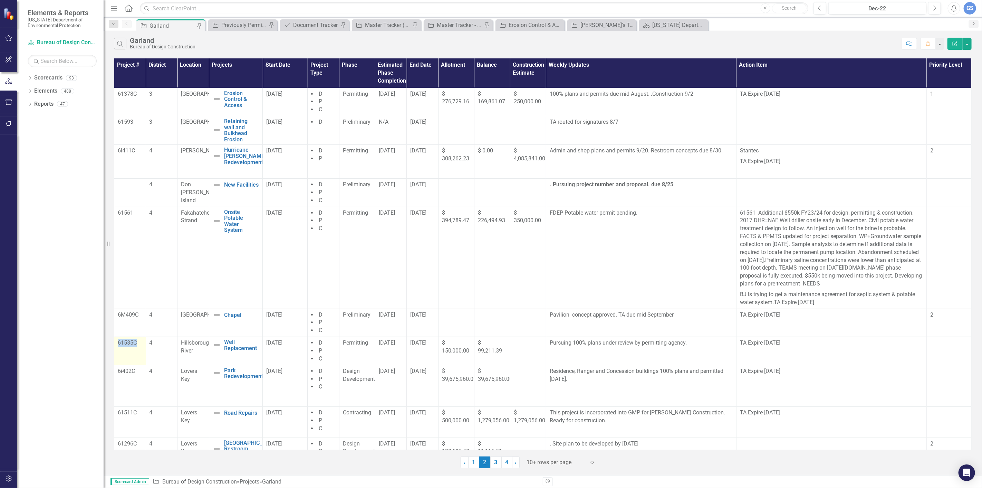
copy p "61535C"
click at [173, 335] on td "4" at bounding box center [162, 322] width 32 height 28
drag, startPoint x: 183, startPoint y: 342, endPoint x: 199, endPoint y: 351, distance: 18.1
click at [199, 351] on div "Hillsborough River" at bounding box center [193, 347] width 25 height 16
click at [171, 357] on td "4" at bounding box center [162, 351] width 32 height 28
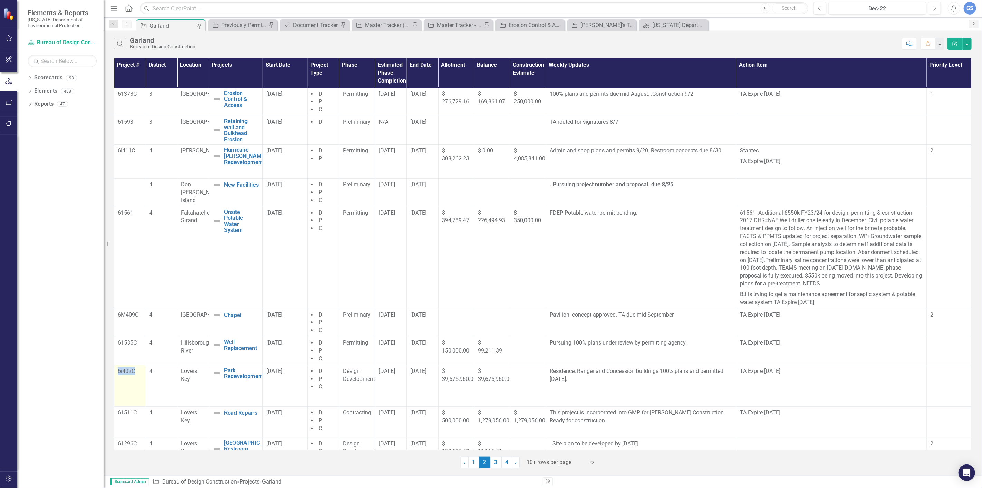
drag, startPoint x: 118, startPoint y: 370, endPoint x: 137, endPoint y: 373, distance: 18.5
click at [137, 373] on p "6i402C" at bounding box center [130, 371] width 25 height 8
click at [140, 370] on p "6i402C" at bounding box center [130, 371] width 25 height 8
click at [138, 365] on tbody "61378C 3 Wekiwa Springs Erosion Control & Access Edit Edit Project Link Open El…" at bounding box center [542, 274] width 857 height 372
click at [192, 374] on span "Lovers Key" at bounding box center [189, 374] width 16 height 15
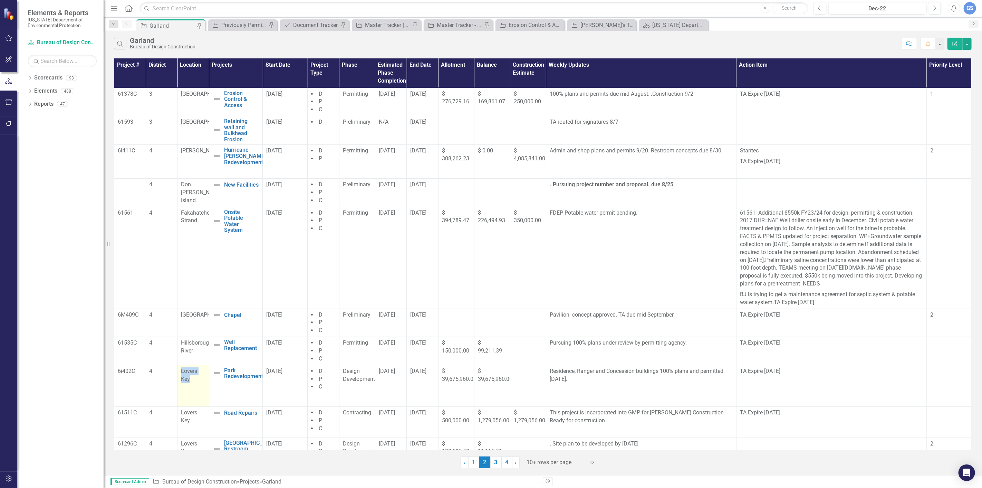
drag, startPoint x: 181, startPoint y: 371, endPoint x: 191, endPoint y: 378, distance: 13.1
click at [191, 378] on div "Lovers Key" at bounding box center [193, 375] width 25 height 16
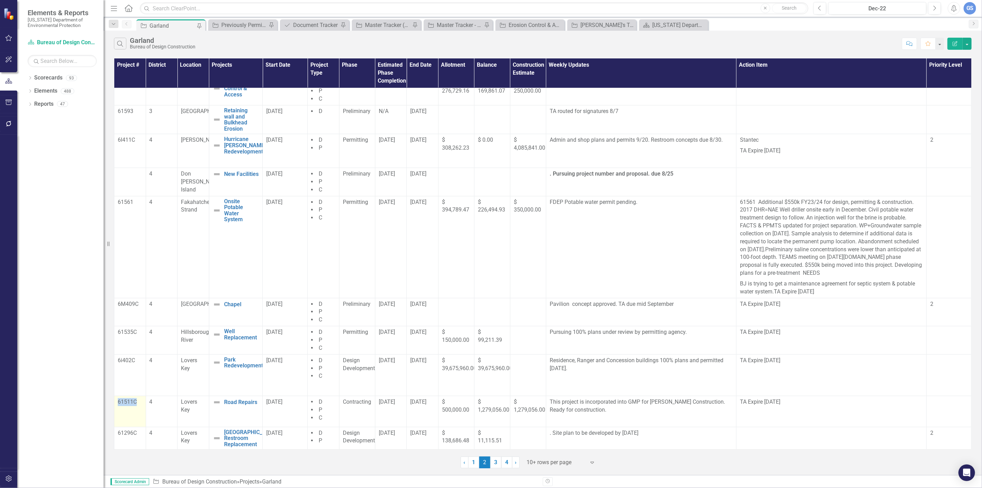
drag, startPoint x: 118, startPoint y: 402, endPoint x: 140, endPoint y: 403, distance: 21.8
click at [140, 403] on p "61511C" at bounding box center [130, 402] width 25 height 8
click at [134, 431] on p "61296C" at bounding box center [130, 433] width 25 height 8
drag, startPoint x: 118, startPoint y: 431, endPoint x: 142, endPoint y: 433, distance: 24.6
click at [142, 433] on td "61296C" at bounding box center [130, 437] width 32 height 23
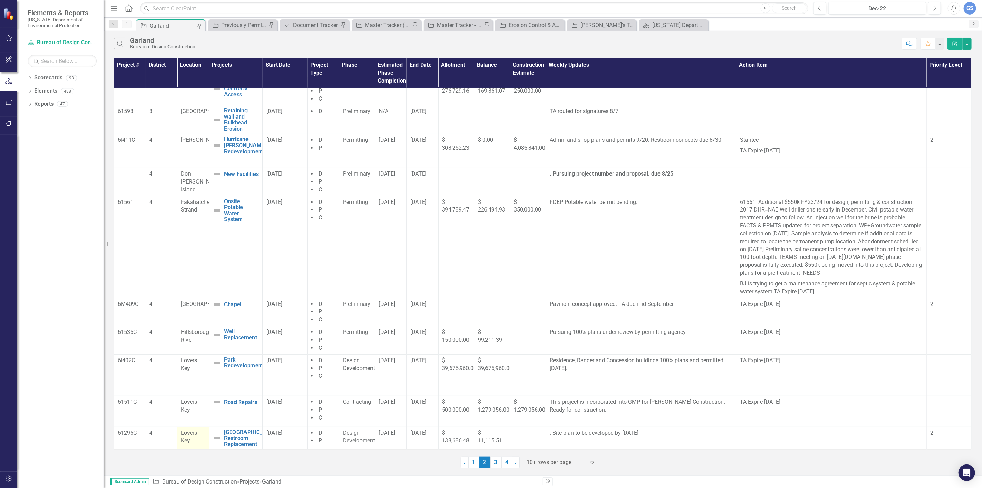
click at [187, 432] on span "Lovers Key" at bounding box center [189, 436] width 16 height 15
click at [474, 460] on link "1" at bounding box center [473, 462] width 11 height 12
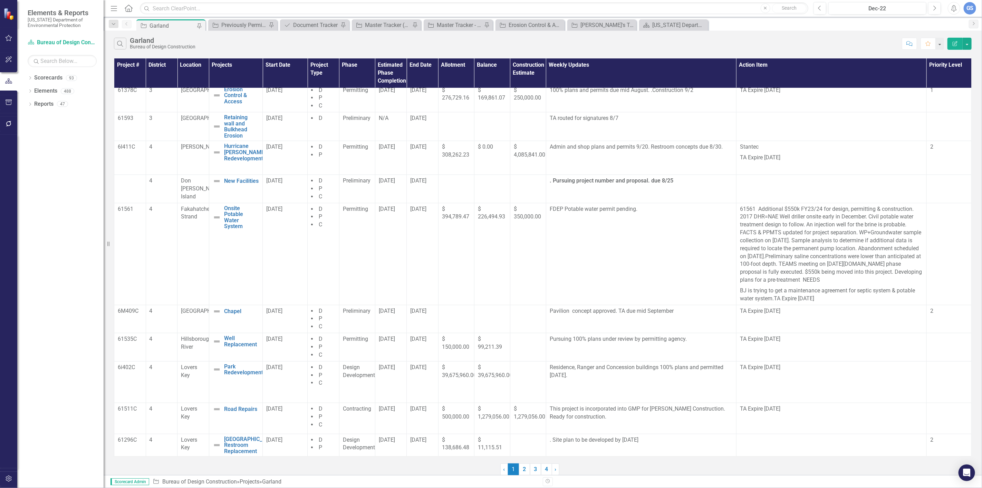
scroll to position [0, 0]
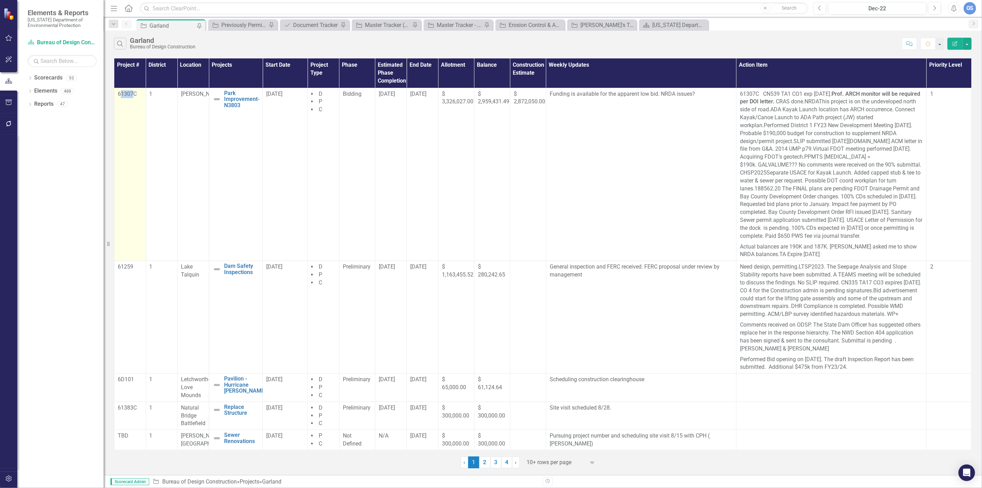
drag, startPoint x: 135, startPoint y: 92, endPoint x: 120, endPoint y: 94, distance: 14.7
click at [120, 94] on p "61307C" at bounding box center [130, 94] width 25 height 8
click at [137, 94] on p "61307C" at bounding box center [130, 94] width 25 height 8
click at [139, 92] on p "61307C" at bounding box center [130, 94] width 25 height 8
drag, startPoint x: 136, startPoint y: 93, endPoint x: 117, endPoint y: 95, distance: 18.8
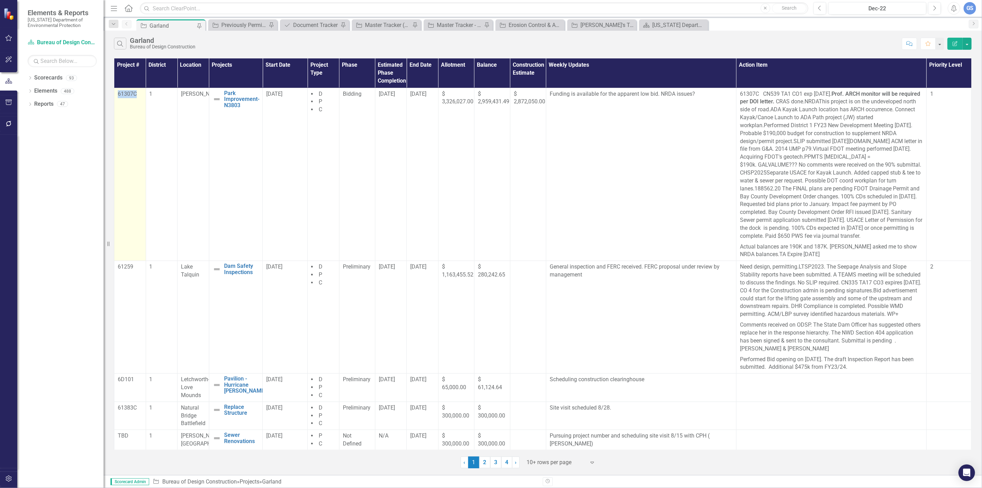
click at [117, 95] on td "61307C" at bounding box center [130, 174] width 32 height 173
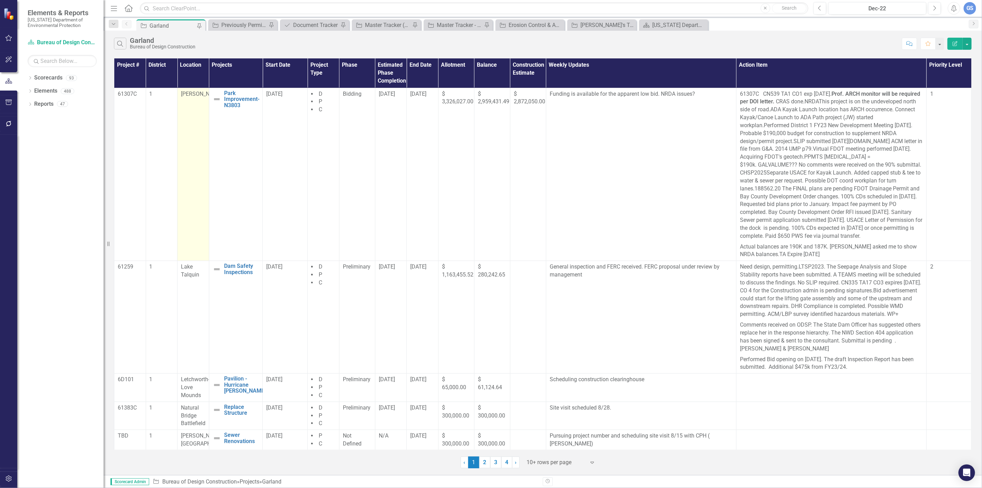
click at [188, 90] on td "[PERSON_NAME]" at bounding box center [193, 174] width 32 height 173
drag, startPoint x: 179, startPoint y: 94, endPoint x: 196, endPoint y: 107, distance: 21.8
click at [196, 107] on td "[PERSON_NAME]" at bounding box center [193, 174] width 32 height 173
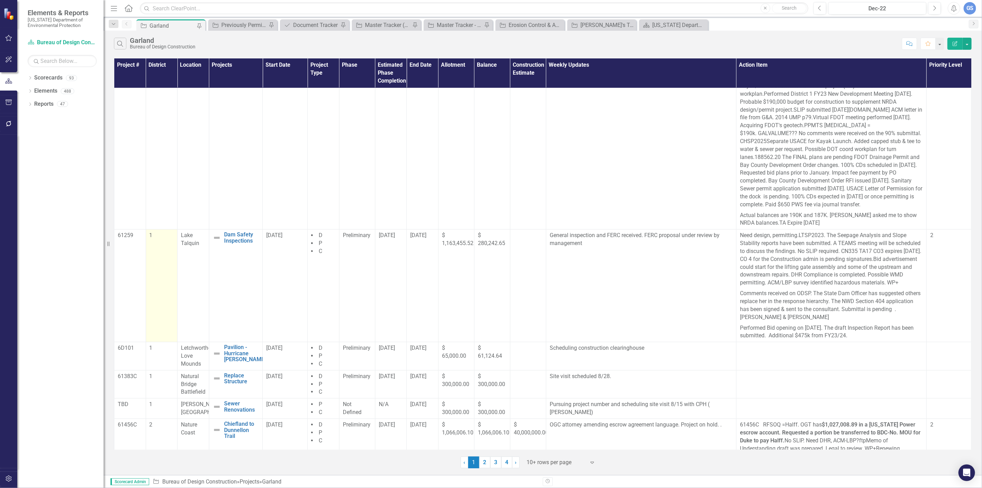
scroll to position [115, 0]
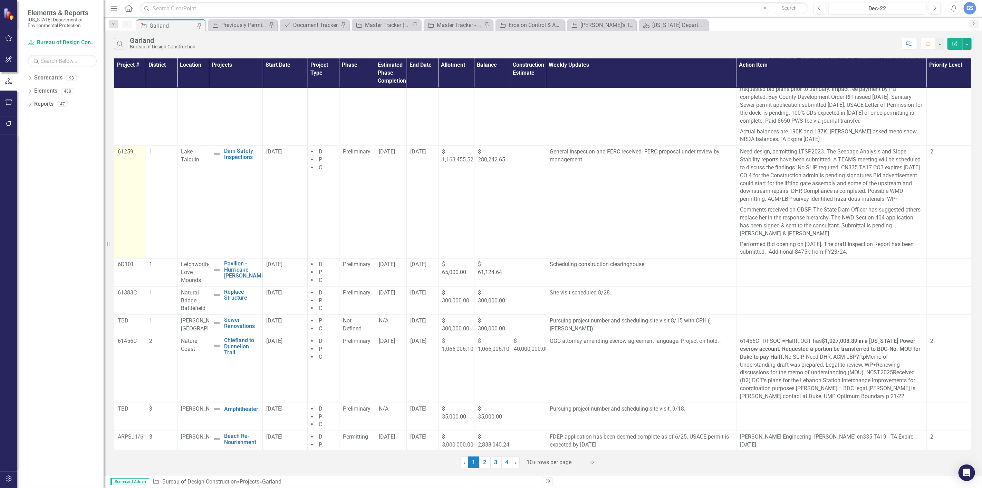
click at [128, 206] on td "61259" at bounding box center [130, 202] width 32 height 113
click at [134, 153] on p "61259" at bounding box center [130, 152] width 25 height 8
drag, startPoint x: 133, startPoint y: 151, endPoint x: 116, endPoint y: 153, distance: 17.1
click at [116, 153] on td "61259" at bounding box center [130, 202] width 32 height 113
click at [106, 193] on div "Resize" at bounding box center [107, 244] width 6 height 488
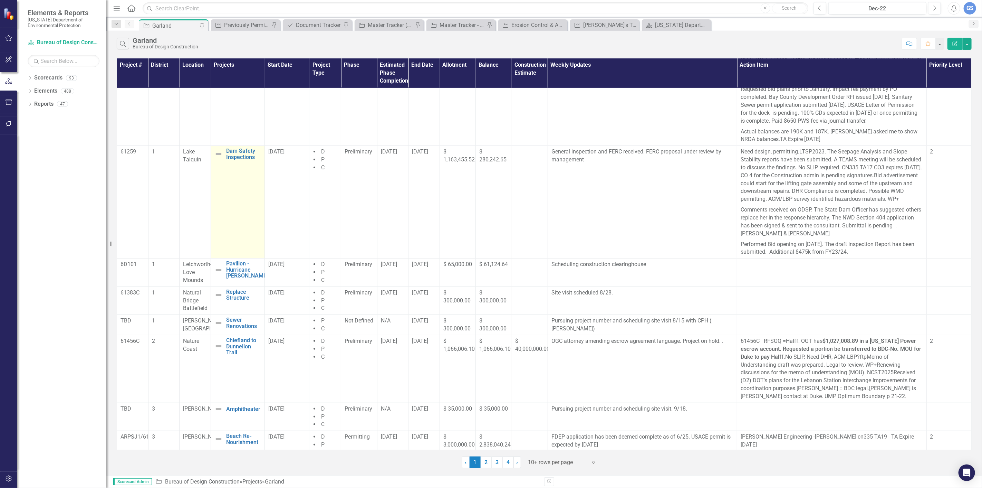
click at [263, 178] on td "Dam Safety Inspections Edit Edit Project Link Open Element" at bounding box center [238, 202] width 54 height 113
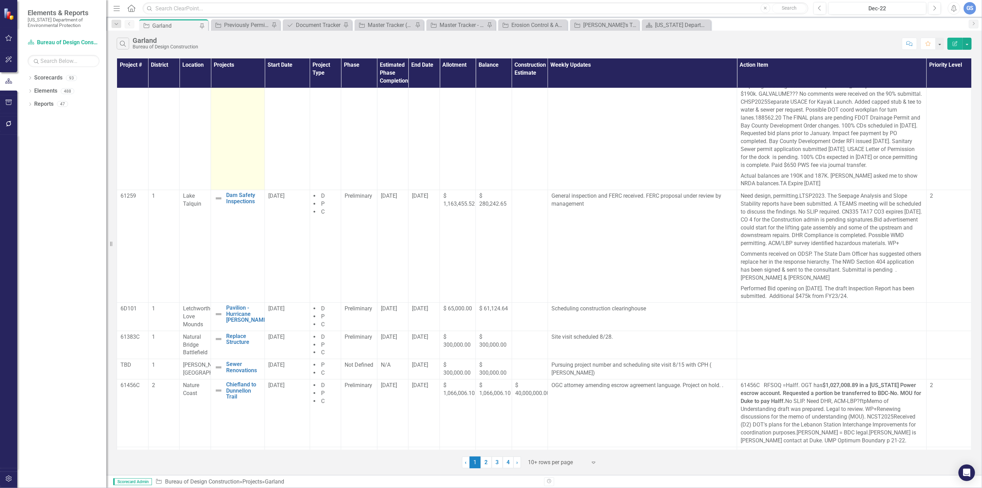
scroll to position [67, 0]
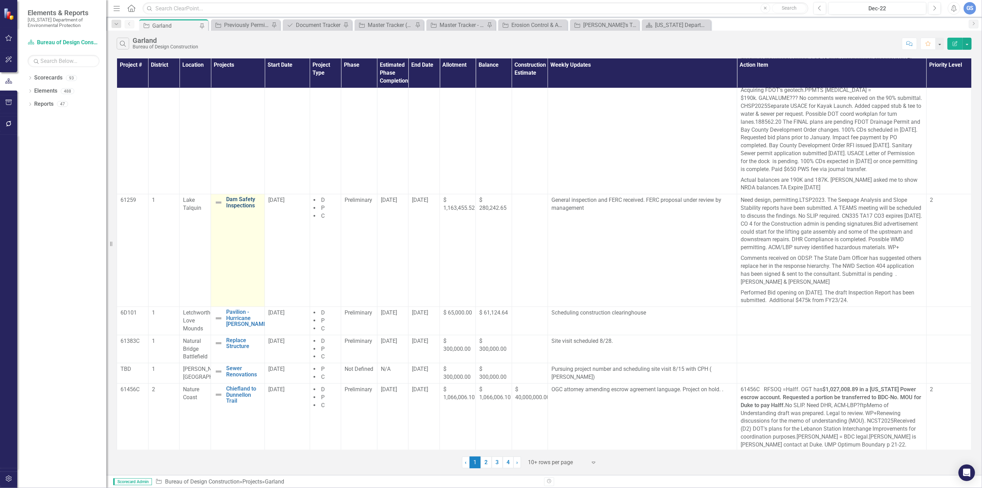
click at [234, 199] on link "Dam Safety Inspections" at bounding box center [243, 202] width 35 height 12
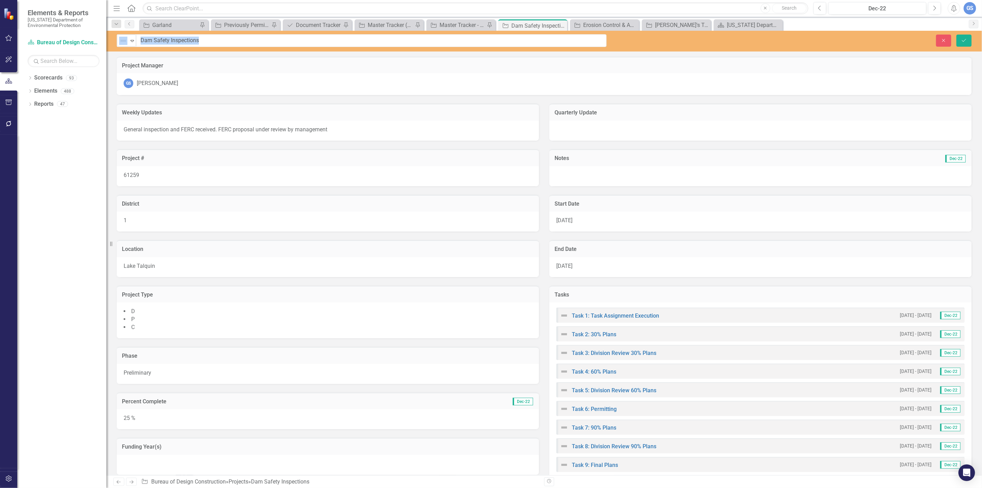
drag, startPoint x: 205, startPoint y: 40, endPoint x: 150, endPoint y: 39, distance: 55.6
click at [142, 40] on input "Dam Safety Inspections" at bounding box center [371, 40] width 470 height 13
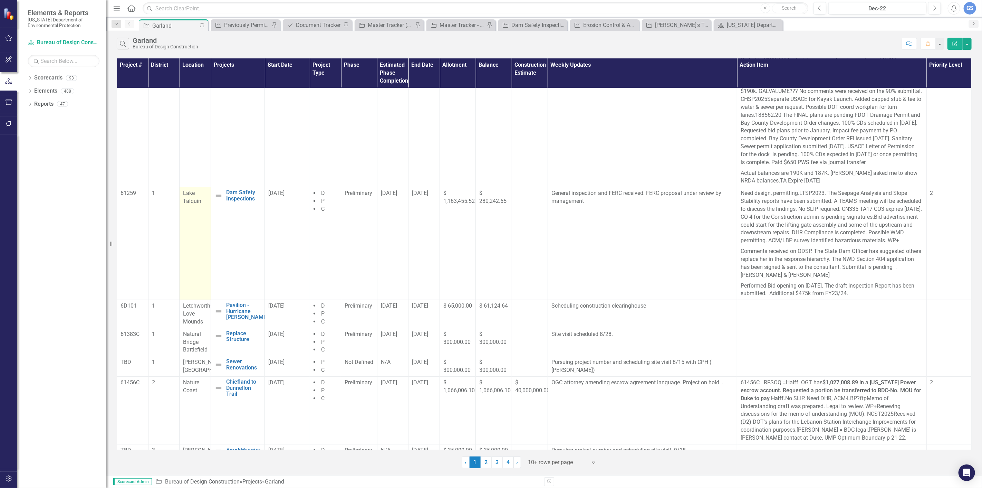
scroll to position [77, 0]
drag, startPoint x: 183, startPoint y: 189, endPoint x: 202, endPoint y: 199, distance: 21.3
click at [202, 199] on div "Lake Talquin" at bounding box center [195, 194] width 24 height 16
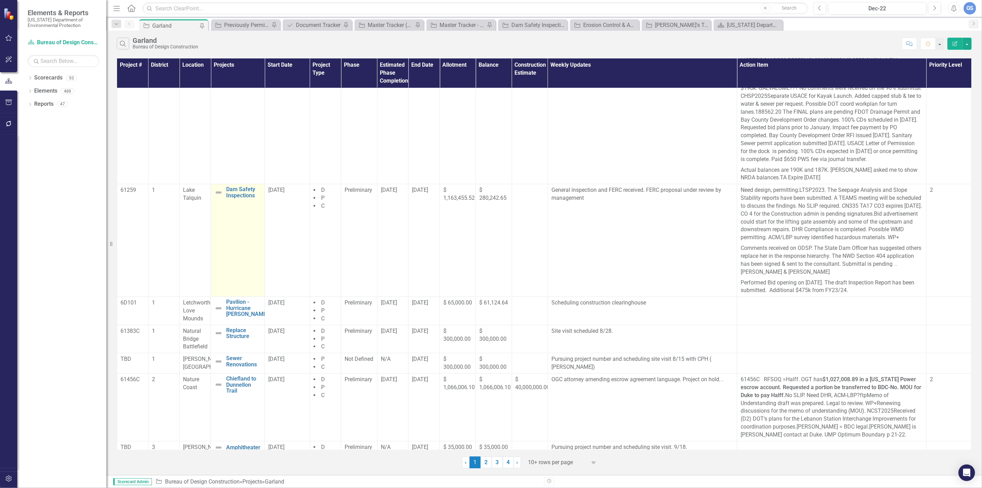
click at [233, 247] on td "Dam Safety Inspections Edit Edit Project Link Open Element" at bounding box center [238, 240] width 54 height 113
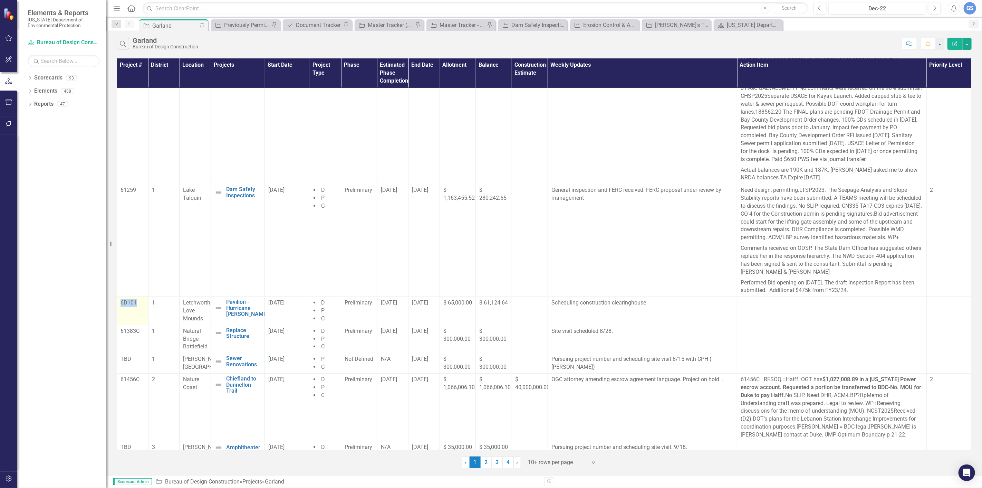
drag, startPoint x: 121, startPoint y: 311, endPoint x: 135, endPoint y: 312, distance: 14.5
click at [135, 307] on p "6D101" at bounding box center [133, 303] width 24 height 8
click at [185, 309] on span "Letchworth-Love Mounds" at bounding box center [197, 310] width 29 height 22
drag, startPoint x: 184, startPoint y: 311, endPoint x: 201, endPoint y: 326, distance: 22.5
click at [201, 321] on span "Letchworth-Love Mounds" at bounding box center [197, 310] width 29 height 22
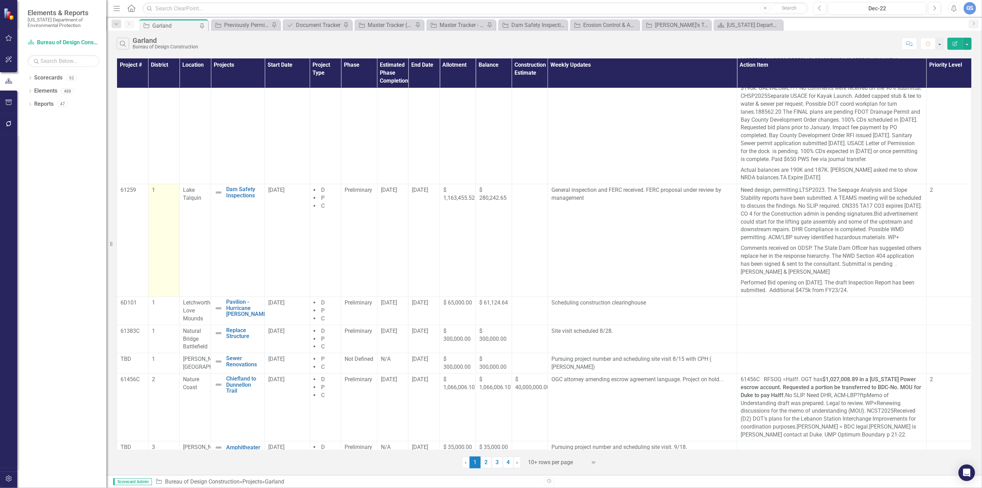
click at [161, 251] on td "1" at bounding box center [163, 240] width 31 height 113
click at [124, 335] on p "61383C" at bounding box center [133, 331] width 24 height 8
drag, startPoint x: 120, startPoint y: 338, endPoint x: 144, endPoint y: 341, distance: 24.3
click at [144, 341] on td "61383C" at bounding box center [132, 339] width 31 height 28
click at [166, 324] on td "1" at bounding box center [163, 311] width 31 height 28
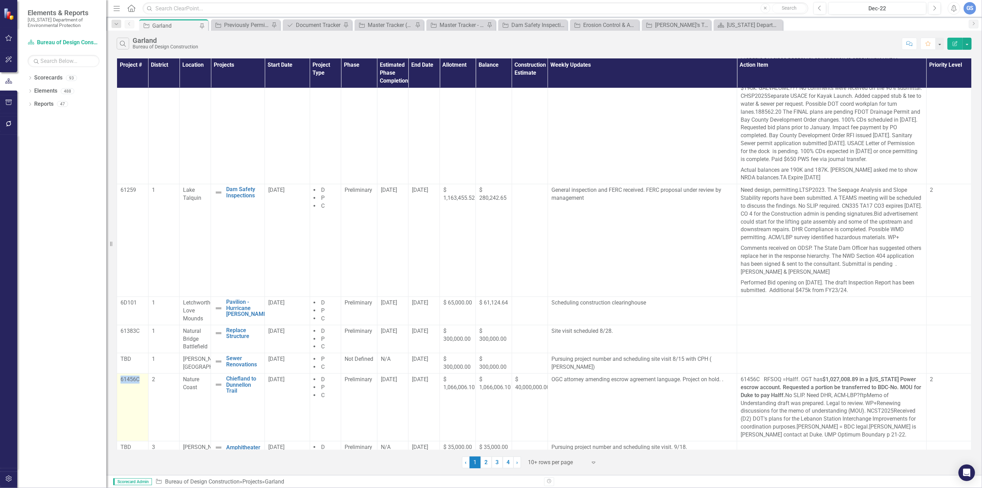
drag, startPoint x: 121, startPoint y: 388, endPoint x: 145, endPoint y: 391, distance: 24.3
click at [145, 391] on td "61456C" at bounding box center [132, 407] width 31 height 68
click at [236, 353] on td "Replace Structure Edit Edit Project Link Open Element" at bounding box center [238, 339] width 54 height 28
drag, startPoint x: 184, startPoint y: 338, endPoint x: 209, endPoint y: 355, distance: 30.3
click at [209, 353] on td "Natural Bridge Battlefield" at bounding box center [195, 339] width 31 height 28
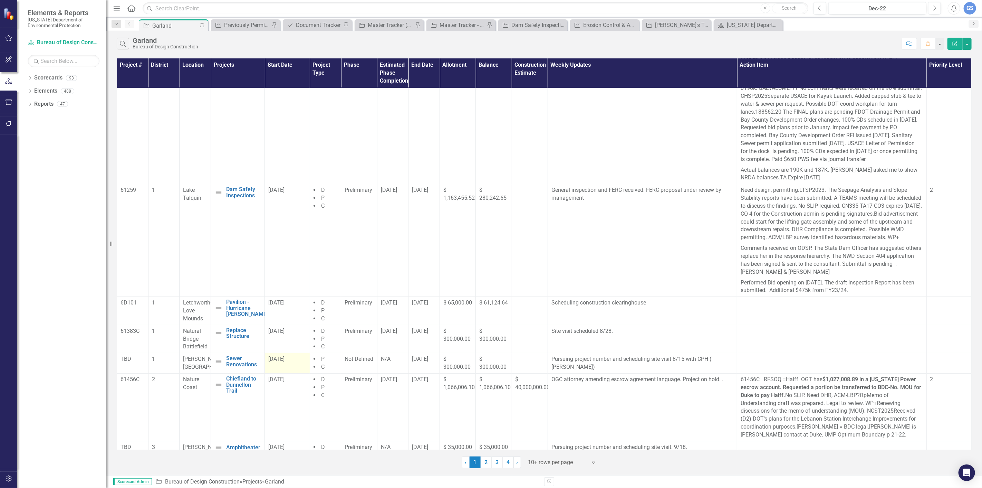
click at [277, 362] on span "[DATE]" at bounding box center [276, 358] width 16 height 7
click at [183, 387] on span "Nature Coast" at bounding box center [191, 383] width 16 height 15
click at [187, 384] on td "Nature Coast" at bounding box center [195, 407] width 31 height 68
drag, startPoint x: 183, startPoint y: 387, endPoint x: 195, endPoint y: 398, distance: 16.2
click at [195, 390] on span "Nature Coast" at bounding box center [191, 383] width 16 height 15
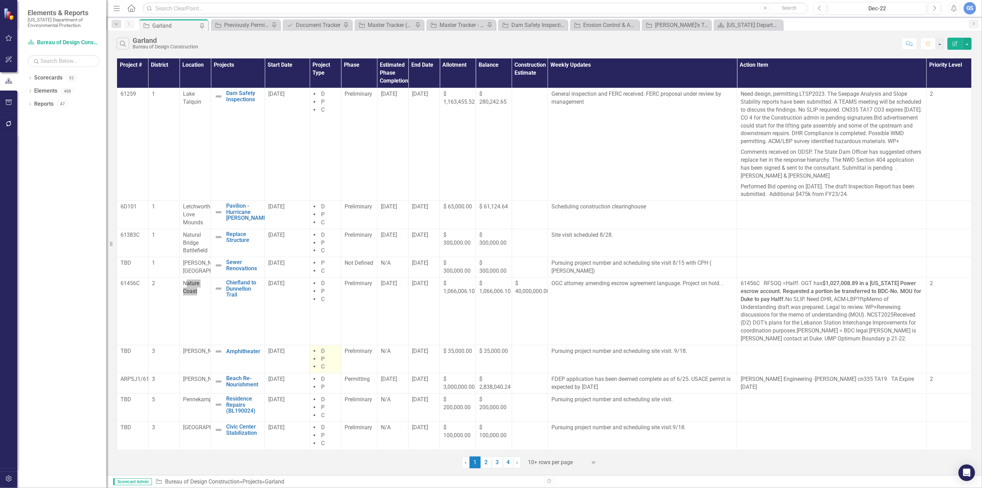
scroll to position [181, 0]
drag, startPoint x: 121, startPoint y: 379, endPoint x: 146, endPoint y: 381, distance: 25.6
click at [145, 381] on p "ARPSJ1/61408" at bounding box center [133, 379] width 24 height 8
drag, startPoint x: 182, startPoint y: 378, endPoint x: 206, endPoint y: 381, distance: 24.3
click at [206, 381] on span "[PERSON_NAME]" at bounding box center [203, 378] width 41 height 7
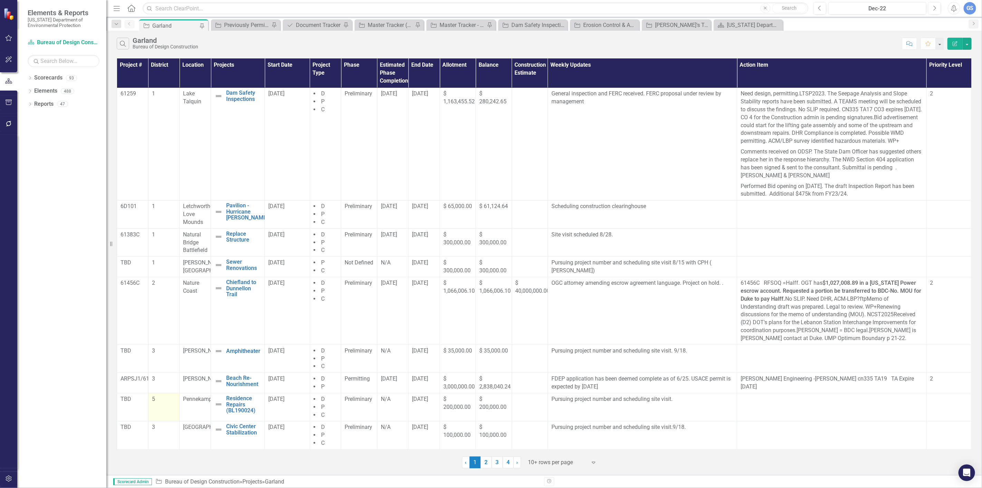
click at [154, 396] on span "5" at bounding box center [153, 398] width 3 height 7
click at [496, 462] on link "3" at bounding box center [497, 462] width 11 height 12
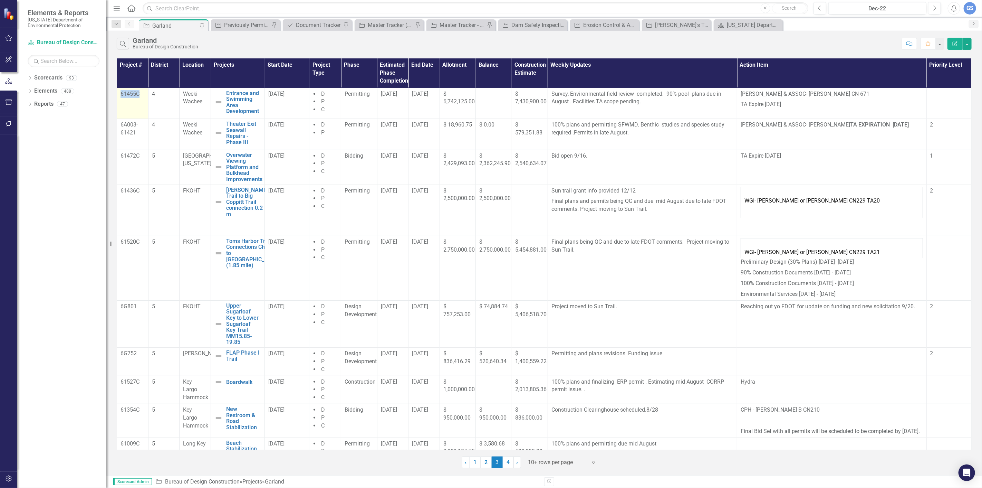
drag, startPoint x: 120, startPoint y: 92, endPoint x: 146, endPoint y: 96, distance: 26.2
click at [146, 96] on td "61455C" at bounding box center [132, 103] width 31 height 31
click at [486, 462] on link "2" at bounding box center [486, 462] width 11 height 12
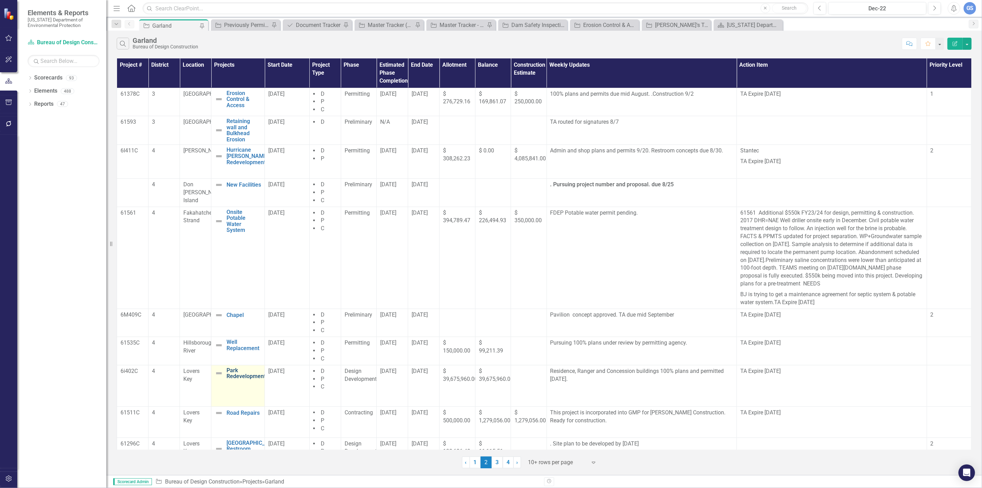
scroll to position [11, 0]
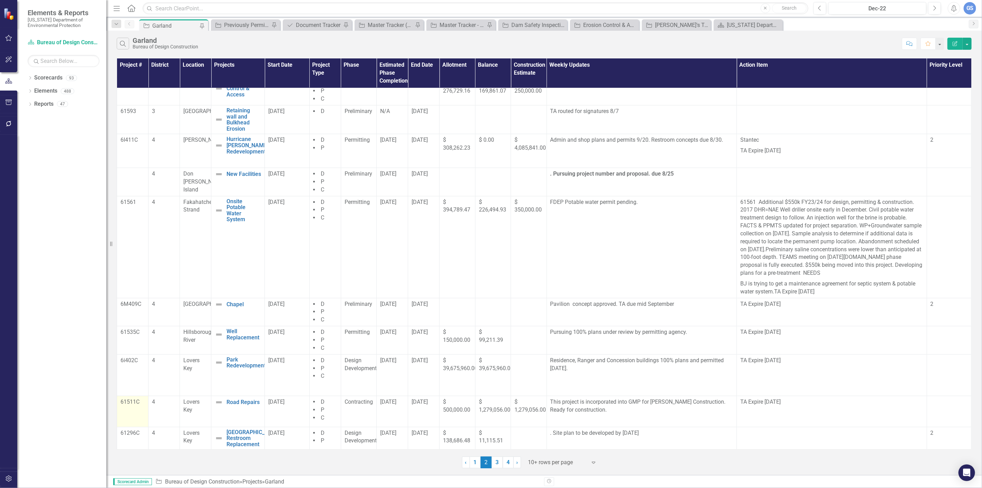
click at [124, 405] on p "61511C" at bounding box center [133, 402] width 24 height 8
drag, startPoint x: 121, startPoint y: 400, endPoint x: 145, endPoint y: 404, distance: 24.6
click at [145, 404] on td "61511C" at bounding box center [132, 411] width 31 height 31
click at [495, 459] on link "3" at bounding box center [497, 462] width 11 height 12
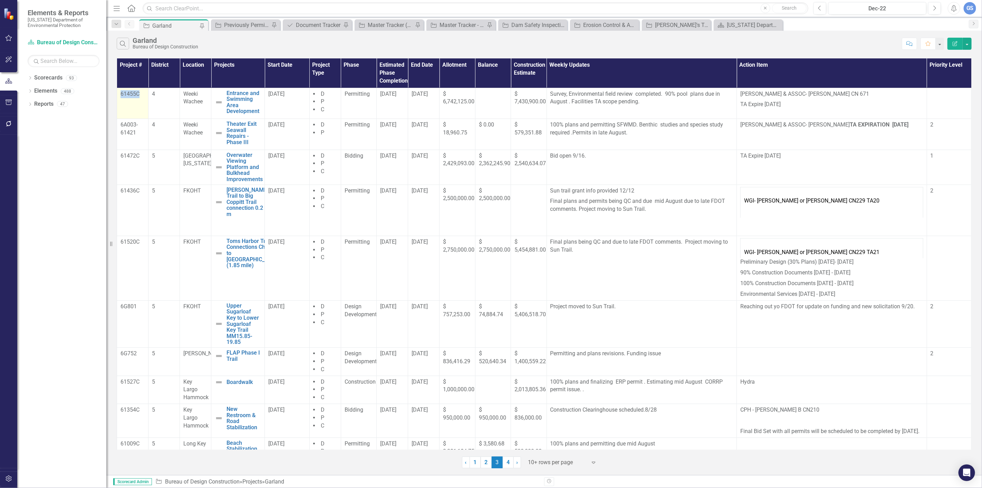
drag, startPoint x: 120, startPoint y: 93, endPoint x: 142, endPoint y: 95, distance: 22.2
click at [142, 95] on td "61455C" at bounding box center [132, 103] width 31 height 31
click at [149, 130] on td "4" at bounding box center [163, 134] width 31 height 31
drag, startPoint x: 120, startPoint y: 125, endPoint x: 134, endPoint y: 133, distance: 15.9
click at [134, 133] on p "6A003-61421" at bounding box center [133, 129] width 24 height 16
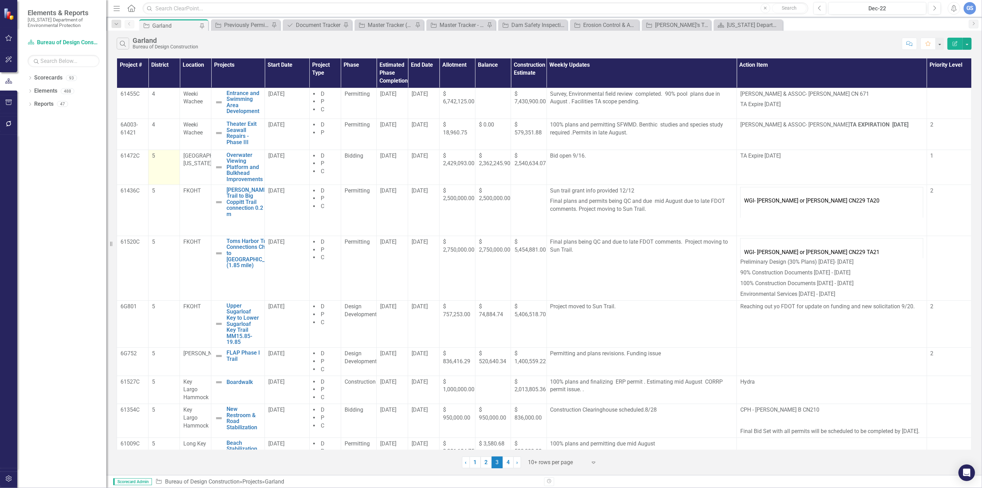
click at [164, 170] on td "5" at bounding box center [163, 167] width 31 height 35
drag, startPoint x: 137, startPoint y: 155, endPoint x: 119, endPoint y: 155, distance: 18.3
click at [119, 155] on td "61472C" at bounding box center [132, 167] width 31 height 35
drag, startPoint x: 184, startPoint y: 155, endPoint x: 195, endPoint y: 165, distance: 14.9
click at [195, 165] on span "[GEOGRAPHIC_DATA][US_STATE]" at bounding box center [209, 159] width 52 height 15
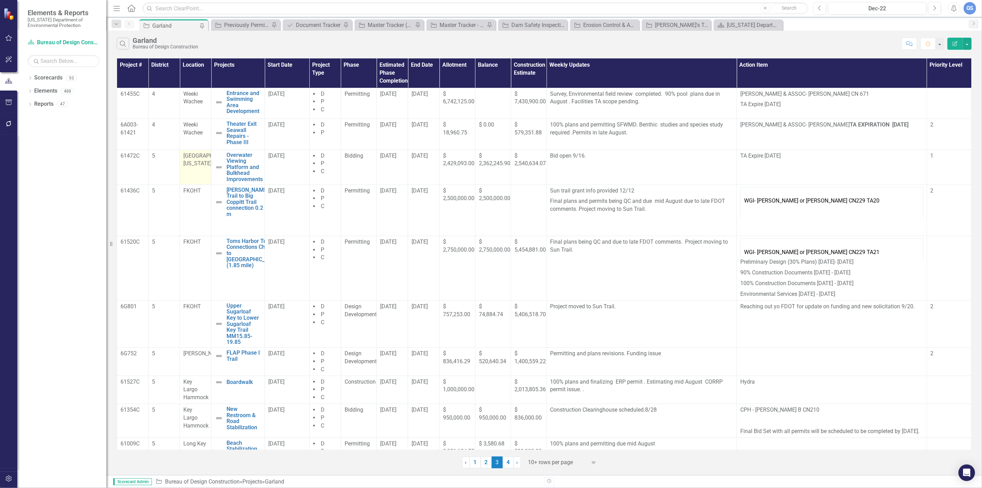
click at [200, 163] on span "[GEOGRAPHIC_DATA][US_STATE]" at bounding box center [209, 159] width 52 height 15
drag, startPoint x: 202, startPoint y: 162, endPoint x: 185, endPoint y: 157, distance: 17.8
click at [185, 157] on div "[GEOGRAPHIC_DATA][US_STATE]" at bounding box center [195, 160] width 24 height 16
click at [195, 156] on span "[GEOGRAPHIC_DATA][US_STATE]" at bounding box center [209, 159] width 52 height 15
drag, startPoint x: 184, startPoint y: 153, endPoint x: 202, endPoint y: 165, distance: 21.9
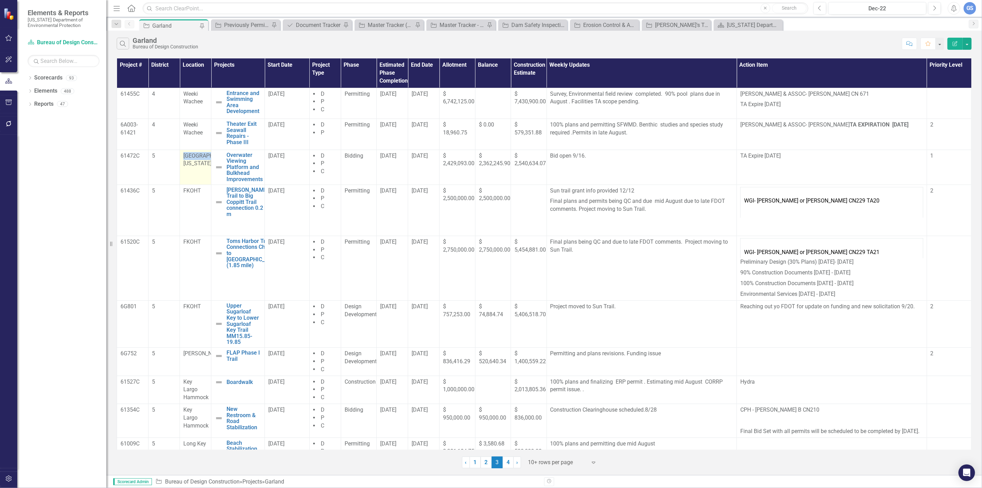
click at [202, 165] on div "[GEOGRAPHIC_DATA][US_STATE]" at bounding box center [195, 160] width 24 height 16
click at [153, 164] on td "5" at bounding box center [163, 167] width 31 height 35
drag, startPoint x: 120, startPoint y: 189, endPoint x: 144, endPoint y: 192, distance: 24.1
click at [144, 192] on p "61436C" at bounding box center [133, 191] width 24 height 8
drag, startPoint x: 184, startPoint y: 191, endPoint x: 206, endPoint y: 192, distance: 21.5
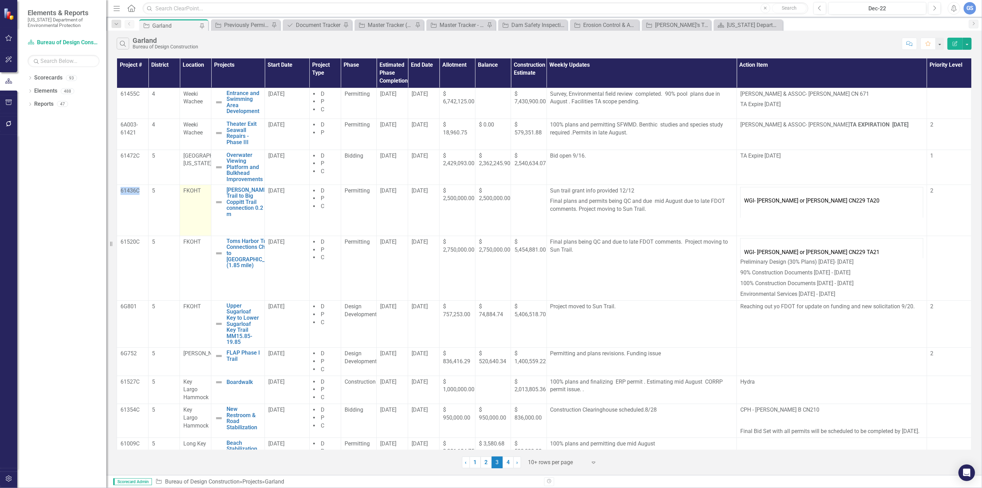
click at [206, 192] on div "FKOHT" at bounding box center [195, 191] width 24 height 8
drag, startPoint x: 122, startPoint y: 240, endPoint x: 142, endPoint y: 243, distance: 19.5
click at [142, 243] on p "61520C" at bounding box center [133, 242] width 24 height 8
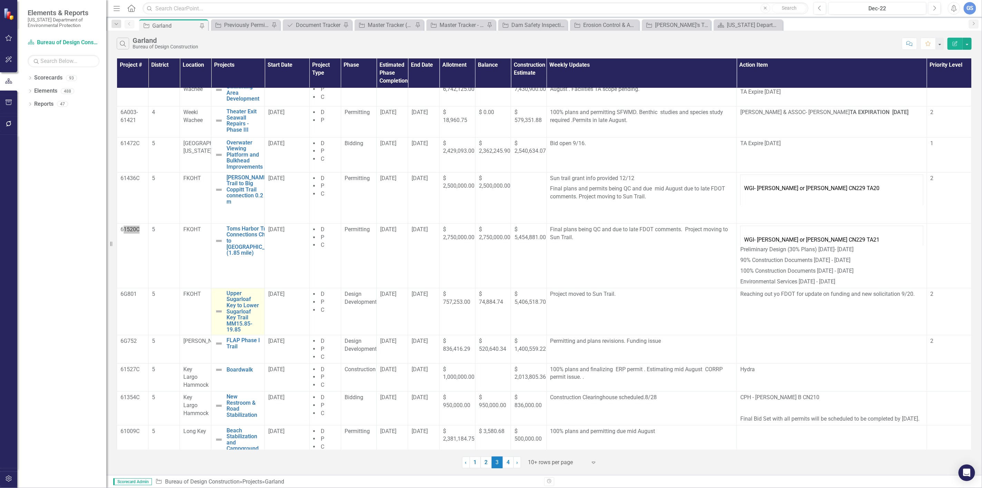
scroll to position [25, 0]
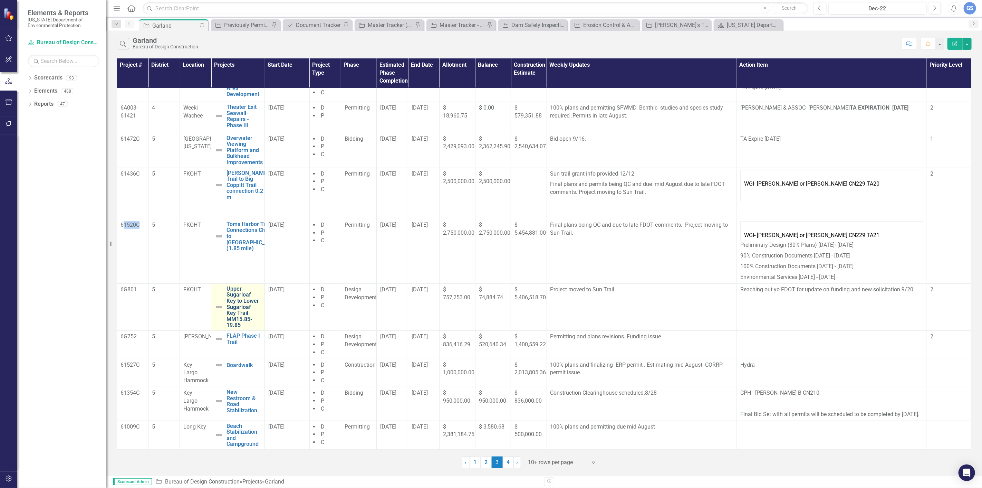
click at [236, 289] on link "Upper Sugarloaf Key to Lower Sugarloaf Key Trail MM15.85-19.85" at bounding box center [244, 307] width 35 height 42
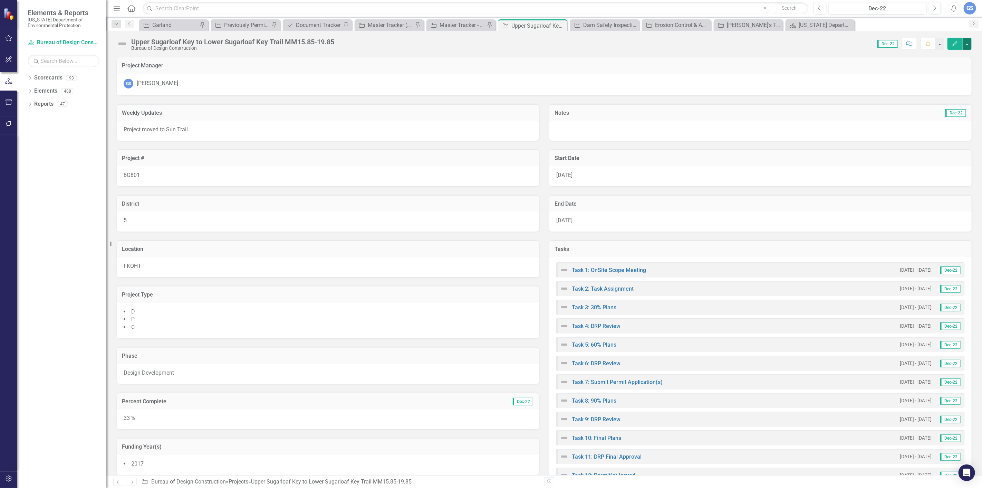
click at [968, 43] on button "button" at bounding box center [967, 44] width 9 height 12
click at [912, 54] on link "Edit Edit Project" at bounding box center [929, 56] width 84 height 13
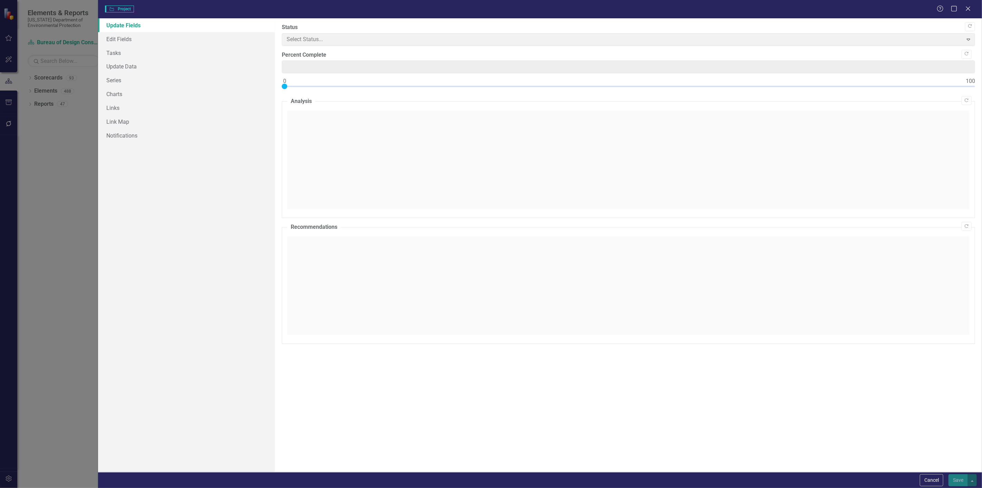
type input "33"
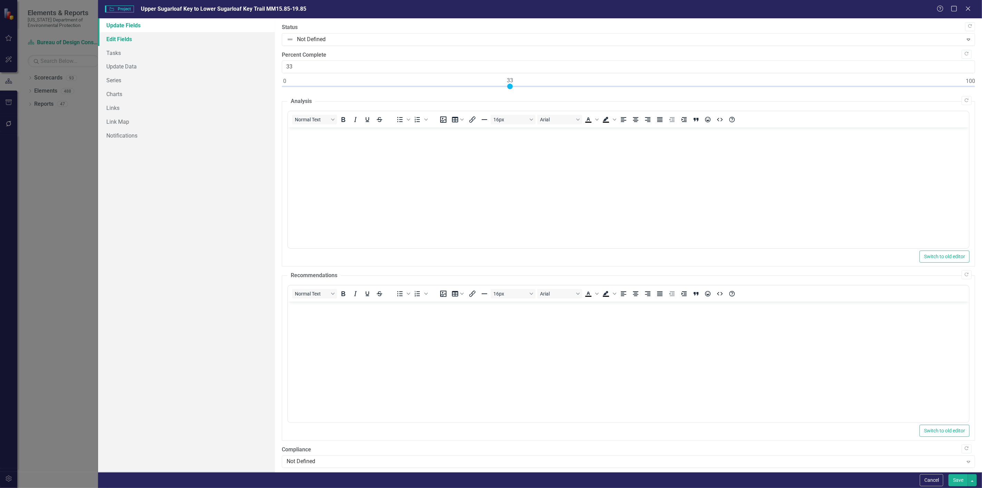
click at [118, 37] on link "Edit Fields" at bounding box center [186, 39] width 177 height 14
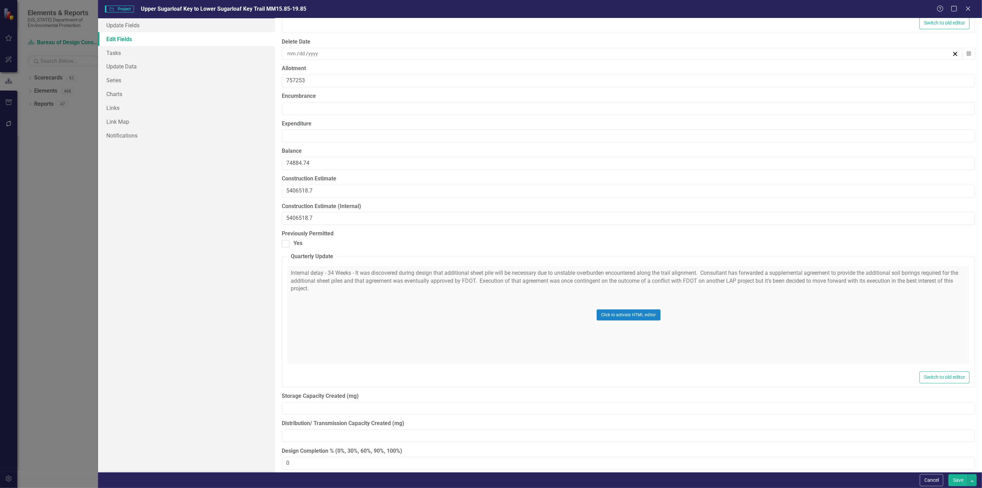
scroll to position [5555, 0]
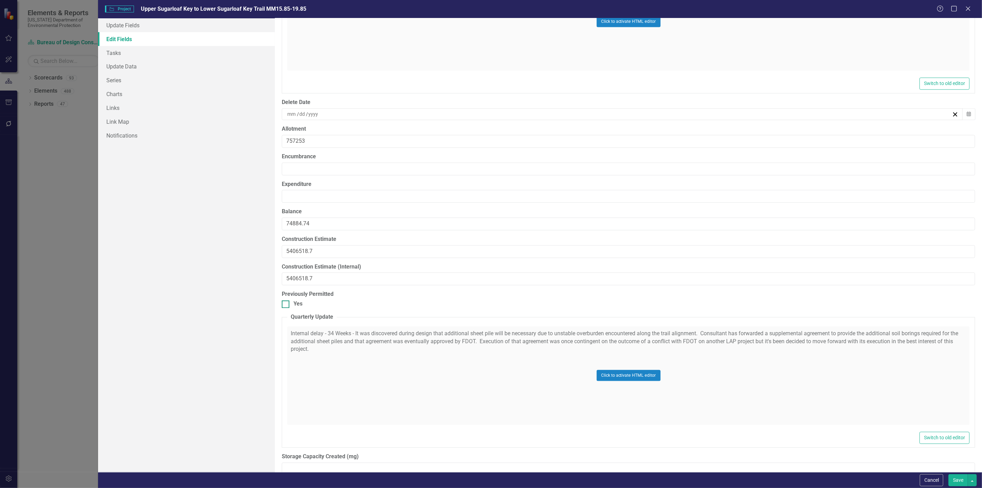
click at [287, 308] on div at bounding box center [286, 304] width 8 height 8
click at [286, 305] on input "Yes" at bounding box center [284, 302] width 4 height 4
checkbox input "true"
click at [958, 475] on button "Save" at bounding box center [958, 480] width 19 height 12
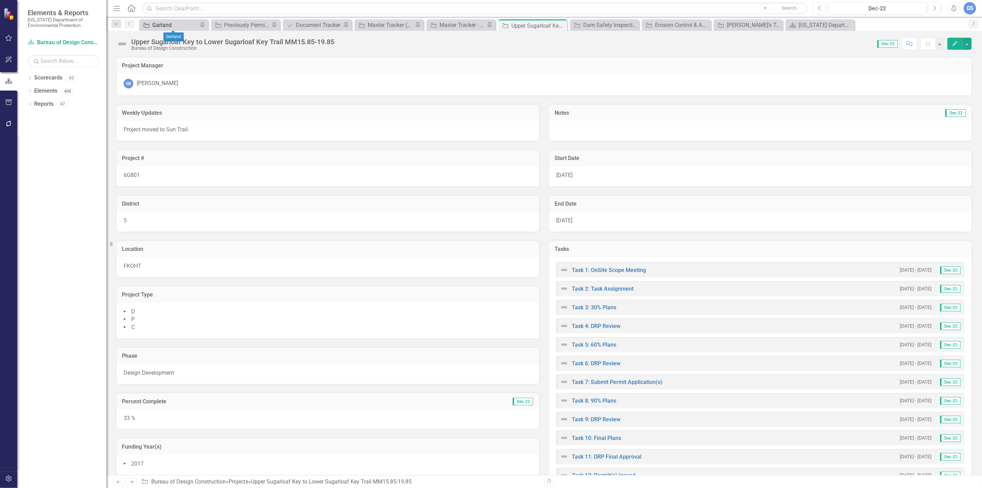
click at [167, 24] on div "Garland" at bounding box center [175, 25] width 46 height 9
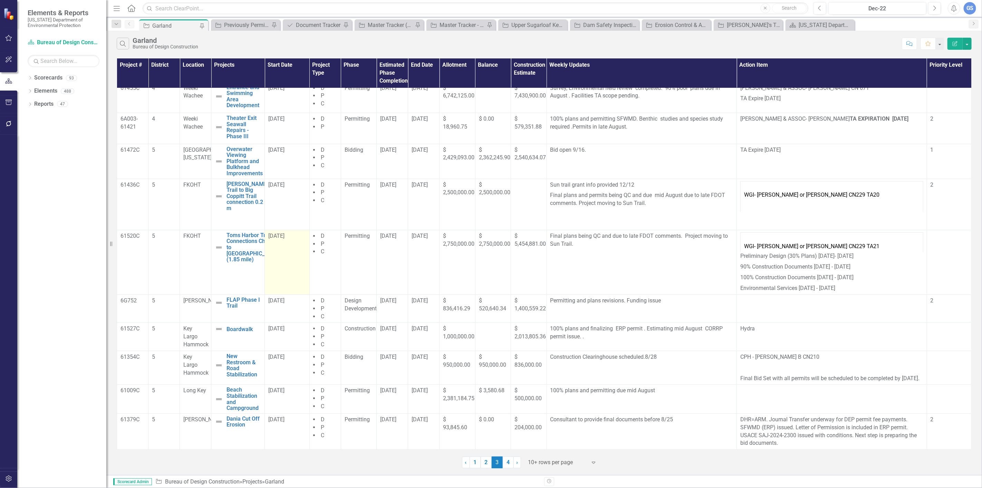
scroll to position [15, 0]
click at [131, 298] on td "6G752" at bounding box center [132, 308] width 31 height 28
drag, startPoint x: 120, startPoint y: 291, endPoint x: 138, endPoint y: 292, distance: 18.3
click at [138, 297] on p "6G752" at bounding box center [133, 301] width 24 height 8
drag, startPoint x: 185, startPoint y: 292, endPoint x: 205, endPoint y: 306, distance: 24.2
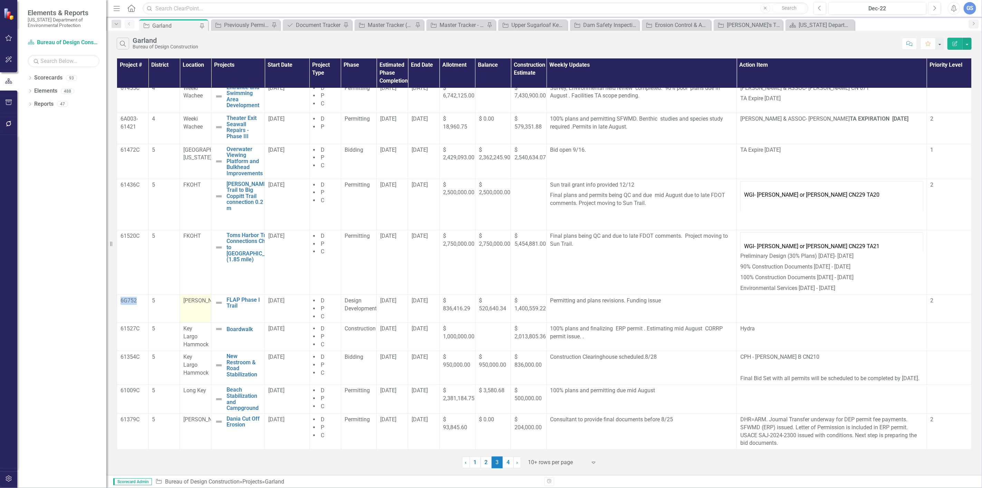
click at [205, 306] on td "[PERSON_NAME]" at bounding box center [195, 308] width 31 height 28
click at [204, 302] on span "[PERSON_NAME]" at bounding box center [203, 300] width 41 height 7
drag, startPoint x: 182, startPoint y: 292, endPoint x: 201, endPoint y: 303, distance: 22.3
click at [201, 303] on td "[PERSON_NAME]" at bounding box center [195, 308] width 31 height 28
click at [202, 300] on span "[PERSON_NAME]" at bounding box center [203, 300] width 41 height 7
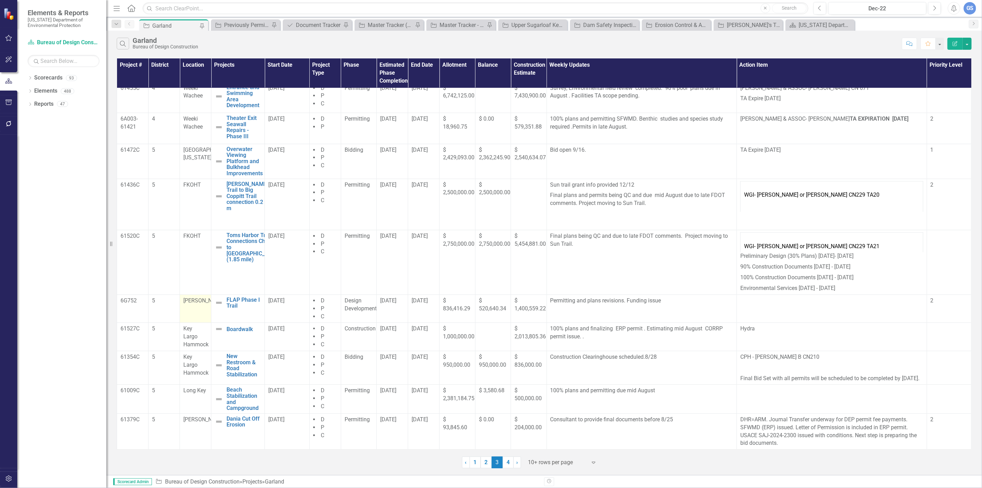
drag, startPoint x: 184, startPoint y: 292, endPoint x: 207, endPoint y: 302, distance: 25.2
click at [207, 302] on td "[PERSON_NAME]" at bounding box center [195, 308] width 31 height 28
click at [192, 325] on div "Key Largo Hammock" at bounding box center [195, 337] width 24 height 24
drag, startPoint x: 121, startPoint y: 319, endPoint x: 142, endPoint y: 322, distance: 20.9
click at [142, 325] on p "61527C" at bounding box center [133, 329] width 24 height 8
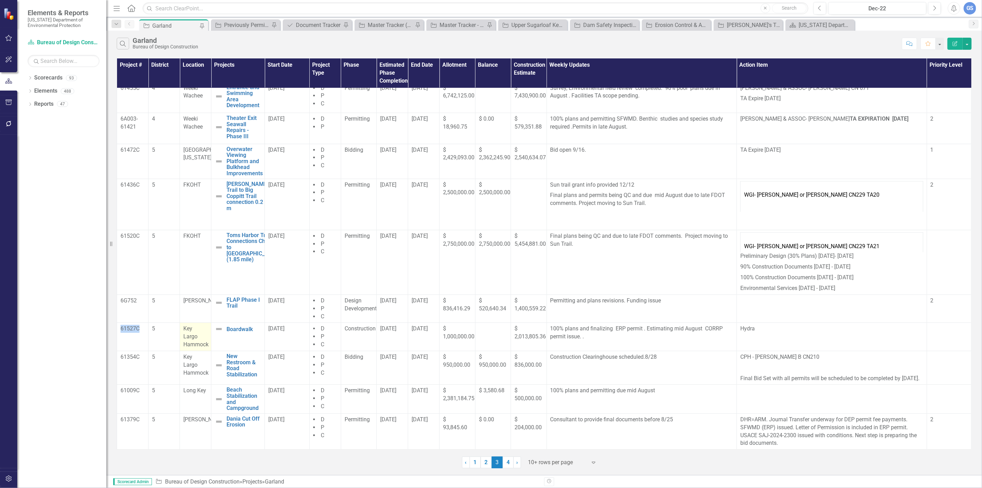
drag, startPoint x: 184, startPoint y: 318, endPoint x: 195, endPoint y: 330, distance: 16.4
click at [207, 336] on span "Key Largo Hammock" at bounding box center [195, 336] width 25 height 22
click at [132, 350] on td "61354C" at bounding box center [132, 367] width 31 height 34
drag, startPoint x: 121, startPoint y: 348, endPoint x: 149, endPoint y: 350, distance: 28.0
click at [149, 350] on tr "61354C [GEOGRAPHIC_DATA] & Road Stabilization Edit Edit Project Link Open Eleme…" at bounding box center [544, 367] width 855 height 34
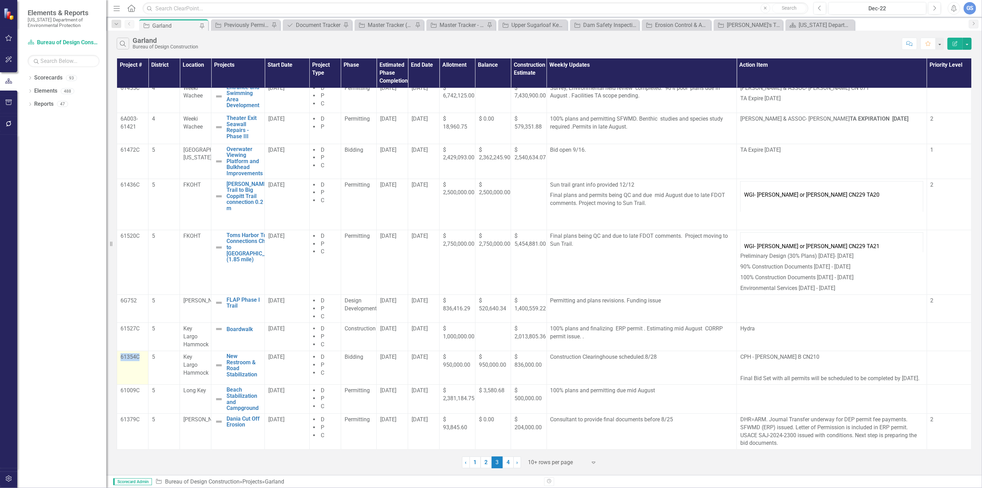
click at [124, 353] on p "61354C" at bounding box center [133, 357] width 24 height 8
click at [137, 353] on p "61354C" at bounding box center [133, 357] width 24 height 8
click at [141, 353] on p "61354C" at bounding box center [133, 357] width 24 height 8
drag, startPoint x: 138, startPoint y: 346, endPoint x: 118, endPoint y: 350, distance: 21.1
click at [118, 350] on td "61354C" at bounding box center [132, 367] width 31 height 34
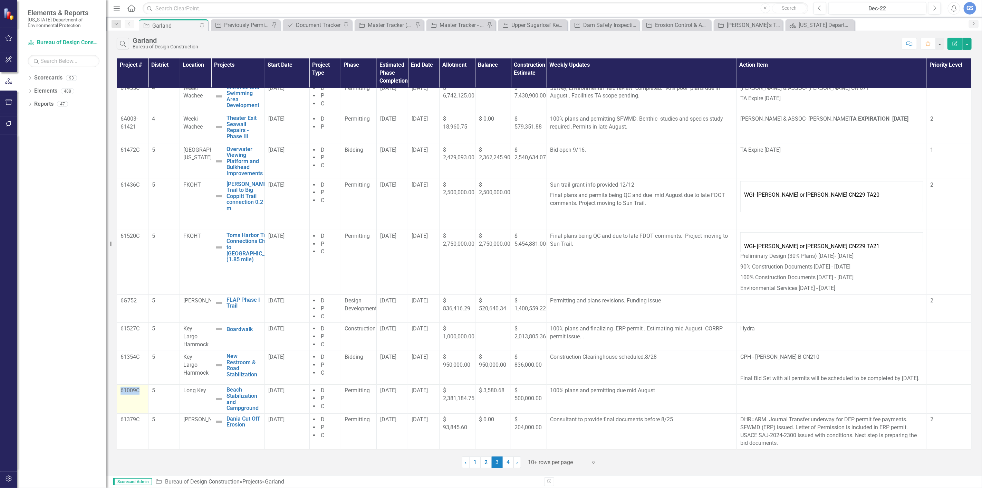
drag, startPoint x: 121, startPoint y: 389, endPoint x: 142, endPoint y: 392, distance: 21.3
click at [142, 392] on p "61009C" at bounding box center [133, 390] width 24 height 8
click at [138, 409] on td "61009C" at bounding box center [132, 398] width 31 height 29
click at [140, 389] on p "61009C" at bounding box center [133, 390] width 24 height 8
drag, startPoint x: 121, startPoint y: 390, endPoint x: 142, endPoint y: 391, distance: 21.1
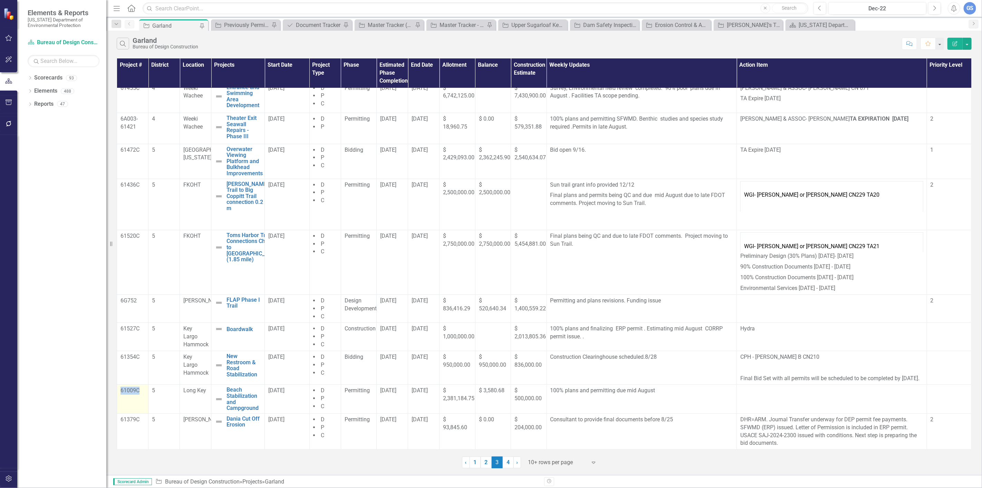
click at [142, 391] on p "61009C" at bounding box center [133, 390] width 24 height 8
click at [225, 387] on div "Beach Stabilization and Campground" at bounding box center [238, 398] width 46 height 24
drag, startPoint x: 185, startPoint y: 389, endPoint x: 206, endPoint y: 392, distance: 21.3
click at [206, 392] on div "Long Key" at bounding box center [195, 390] width 24 height 8
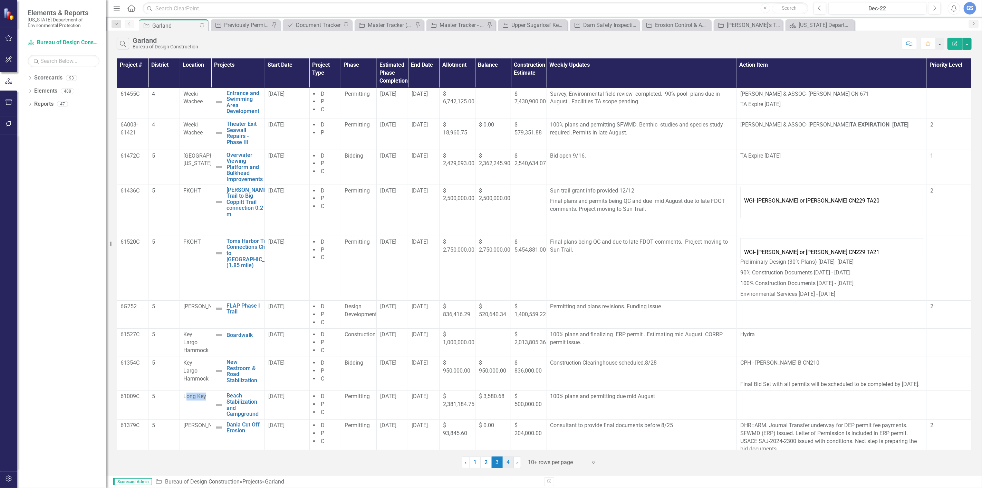
click at [506, 461] on link "4" at bounding box center [508, 462] width 11 height 12
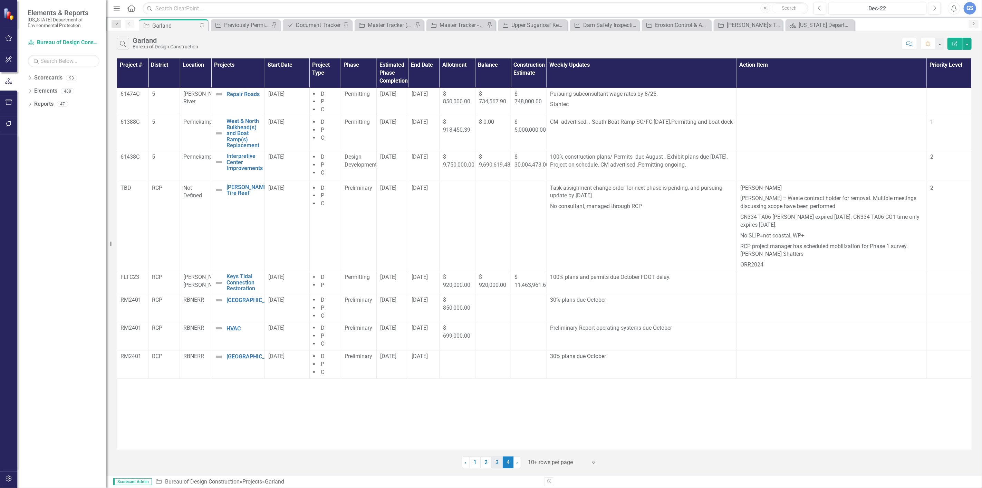
click at [495, 460] on link "3" at bounding box center [497, 462] width 11 height 12
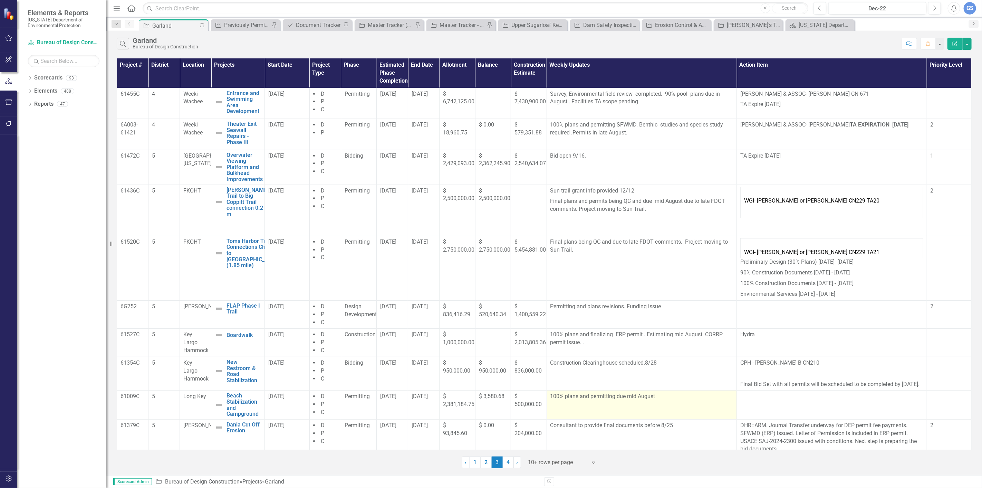
scroll to position [15, 0]
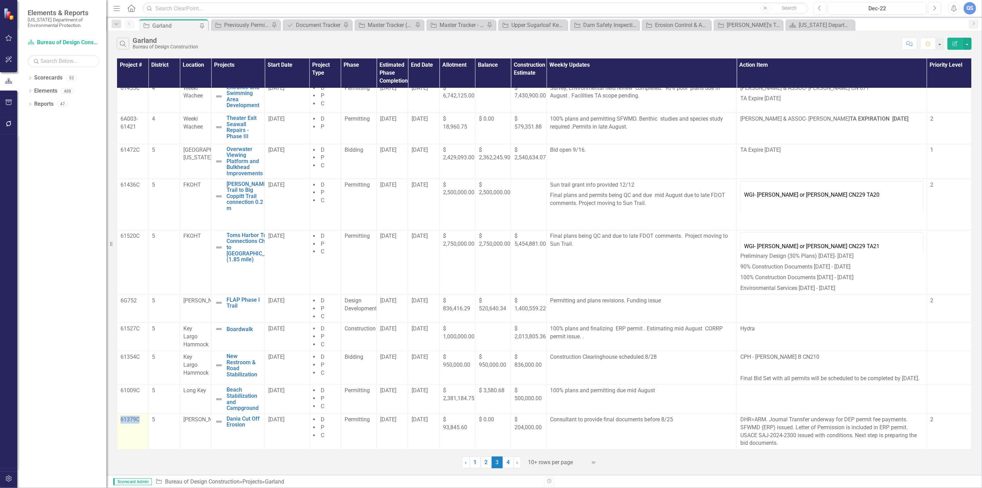
drag, startPoint x: 121, startPoint y: 418, endPoint x: 140, endPoint y: 419, distance: 19.3
click at [140, 419] on p "61379C" at bounding box center [133, 419] width 24 height 8
drag, startPoint x: 183, startPoint y: 417, endPoint x: 202, endPoint y: 431, distance: 23.5
click at [202, 431] on td "[PERSON_NAME]" at bounding box center [195, 431] width 31 height 36
click at [204, 422] on span "[PERSON_NAME]" at bounding box center [203, 419] width 41 height 7
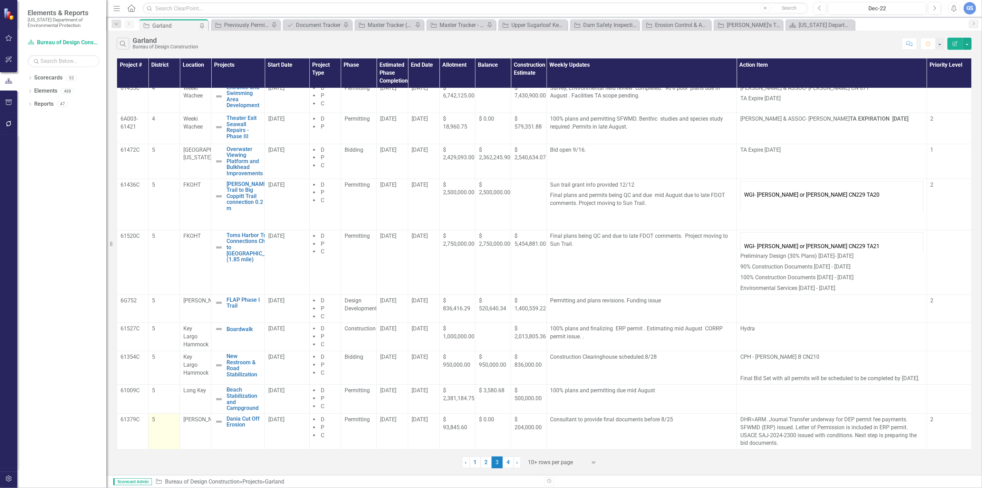
drag, startPoint x: 204, startPoint y: 426, endPoint x: 179, endPoint y: 418, distance: 26.8
click at [179, 418] on tr "61379C 5 [PERSON_NAME] [PERSON_NAME] Cut Off Erosion Edit Edit Project Link Ope…" at bounding box center [544, 431] width 855 height 36
click at [508, 461] on link "4" at bounding box center [508, 462] width 11 height 12
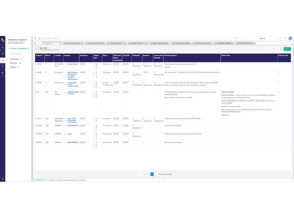
scroll to position [0, 0]
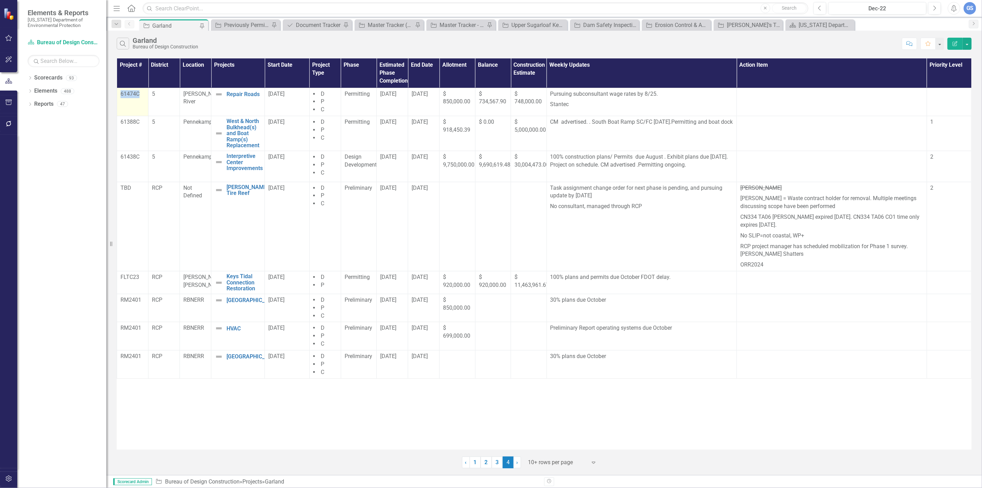
drag, startPoint x: 120, startPoint y: 91, endPoint x: 143, endPoint y: 94, distance: 22.9
click at [143, 94] on p "61474C" at bounding box center [133, 94] width 24 height 8
drag, startPoint x: 184, startPoint y: 93, endPoint x: 195, endPoint y: 103, distance: 15.0
click at [195, 103] on div "[PERSON_NAME] River" at bounding box center [195, 98] width 24 height 16
drag, startPoint x: 170, startPoint y: 106, endPoint x: 153, endPoint y: 114, distance: 18.4
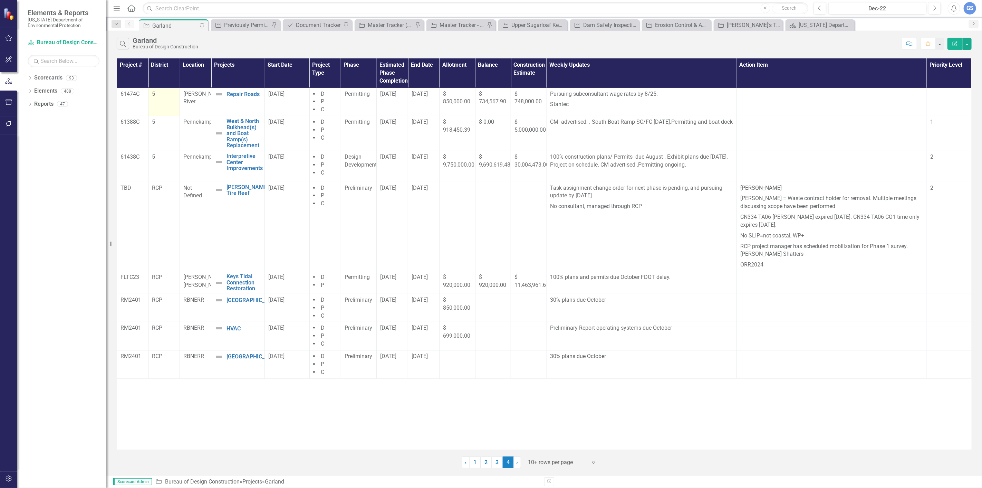
click at [168, 106] on td "5" at bounding box center [163, 102] width 31 height 28
drag, startPoint x: 121, startPoint y: 121, endPoint x: 141, endPoint y: 122, distance: 19.7
click at [141, 122] on p "61388C" at bounding box center [133, 122] width 24 height 8
click at [185, 120] on span "Pennekamp" at bounding box center [197, 121] width 29 height 7
drag, startPoint x: 183, startPoint y: 121, endPoint x: 209, endPoint y: 122, distance: 25.9
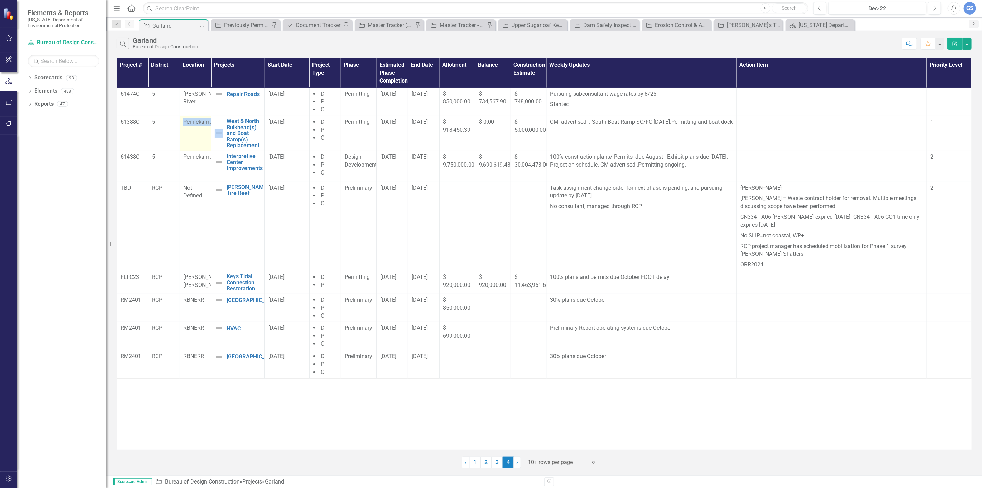
click at [210, 122] on span "Pennekamp" at bounding box center [197, 121] width 29 height 7
click at [120, 156] on td "61438C" at bounding box center [132, 166] width 31 height 31
drag, startPoint x: 121, startPoint y: 156, endPoint x: 145, endPoint y: 156, distance: 24.5
click at [145, 156] on td "61438C" at bounding box center [132, 166] width 31 height 31
drag, startPoint x: 185, startPoint y: 156, endPoint x: 204, endPoint y: 159, distance: 18.9
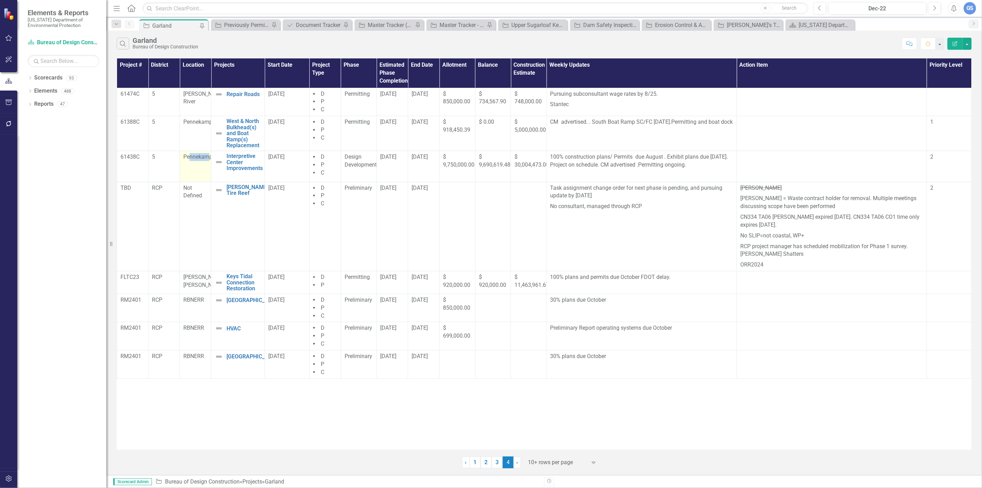
click at [205, 159] on span "Pennekamp" at bounding box center [197, 156] width 29 height 7
click at [189, 168] on td "Pennekamp" at bounding box center [195, 166] width 31 height 31
drag, startPoint x: 183, startPoint y: 155, endPoint x: 210, endPoint y: 157, distance: 26.7
click at [211, 157] on tr "61438C 5 Pennekamp Interpretive Center Improvements Edit Edit Project Link Open…" at bounding box center [544, 166] width 855 height 31
click at [231, 198] on td "[PERSON_NAME] Tire Reef Edit Edit Project Link Open Element" at bounding box center [238, 226] width 54 height 89
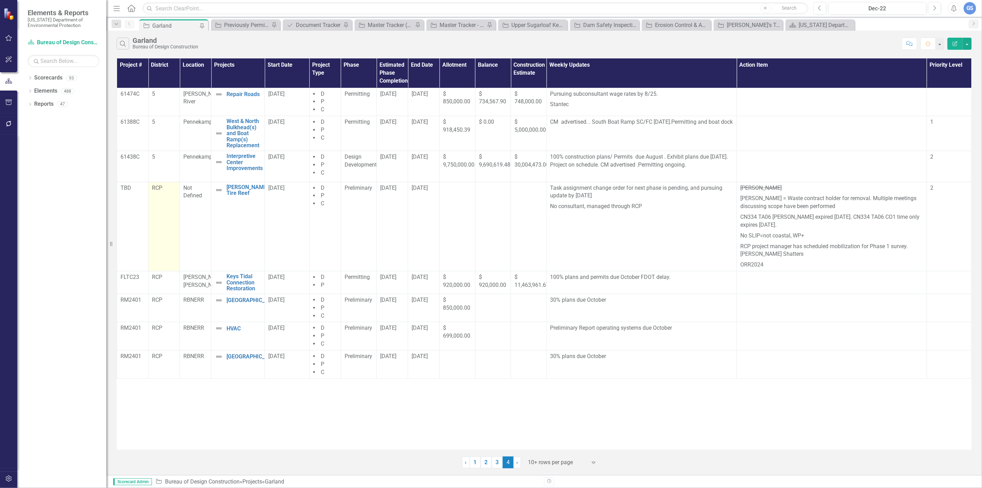
click at [170, 225] on td "RCP" at bounding box center [163, 226] width 31 height 89
click at [122, 278] on p "FLTC23" at bounding box center [133, 277] width 24 height 8
drag, startPoint x: 121, startPoint y: 277, endPoint x: 141, endPoint y: 280, distance: 19.7
click at [141, 280] on p "FLTC23" at bounding box center [133, 277] width 24 height 8
drag, startPoint x: 184, startPoint y: 276, endPoint x: 206, endPoint y: 286, distance: 23.7
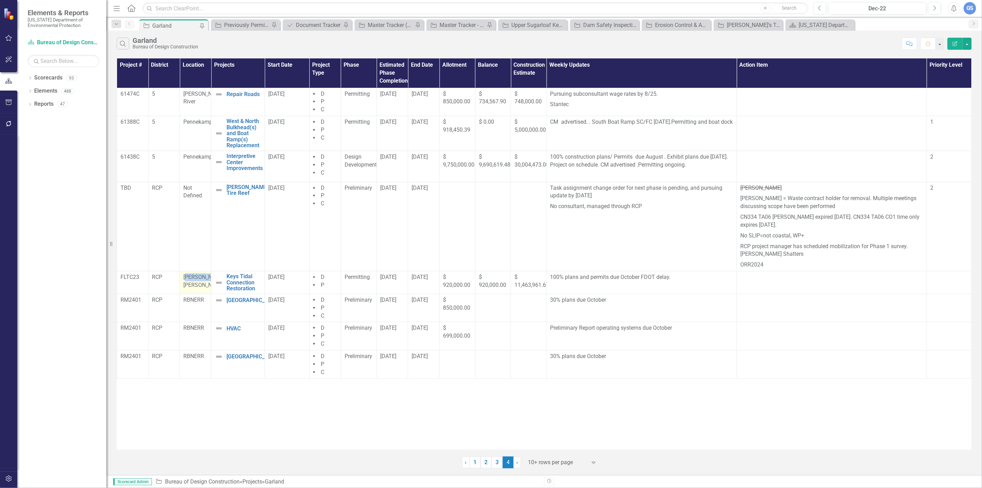
click at [206, 286] on span "[PERSON_NAME] [PERSON_NAME]" at bounding box center [203, 280] width 41 height 15
click at [159, 313] on td "RCP" at bounding box center [163, 308] width 31 height 28
drag, startPoint x: 122, startPoint y: 299, endPoint x: 143, endPoint y: 300, distance: 21.1
click at [143, 300] on p "RM2401" at bounding box center [133, 300] width 24 height 8
drag, startPoint x: 183, startPoint y: 299, endPoint x: 208, endPoint y: 305, distance: 25.6
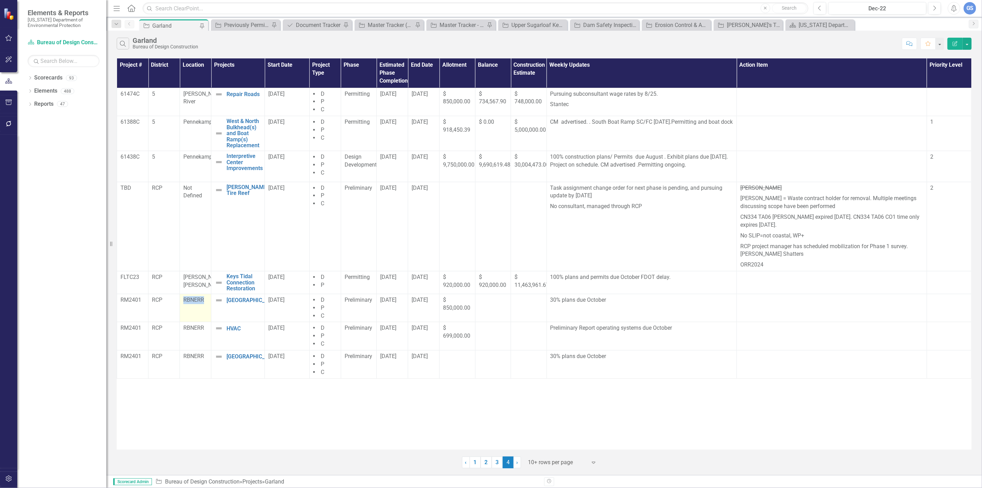
click at [208, 305] on td "RBNERR" at bounding box center [195, 308] width 31 height 28
